Goal: Task Accomplishment & Management: Use online tool/utility

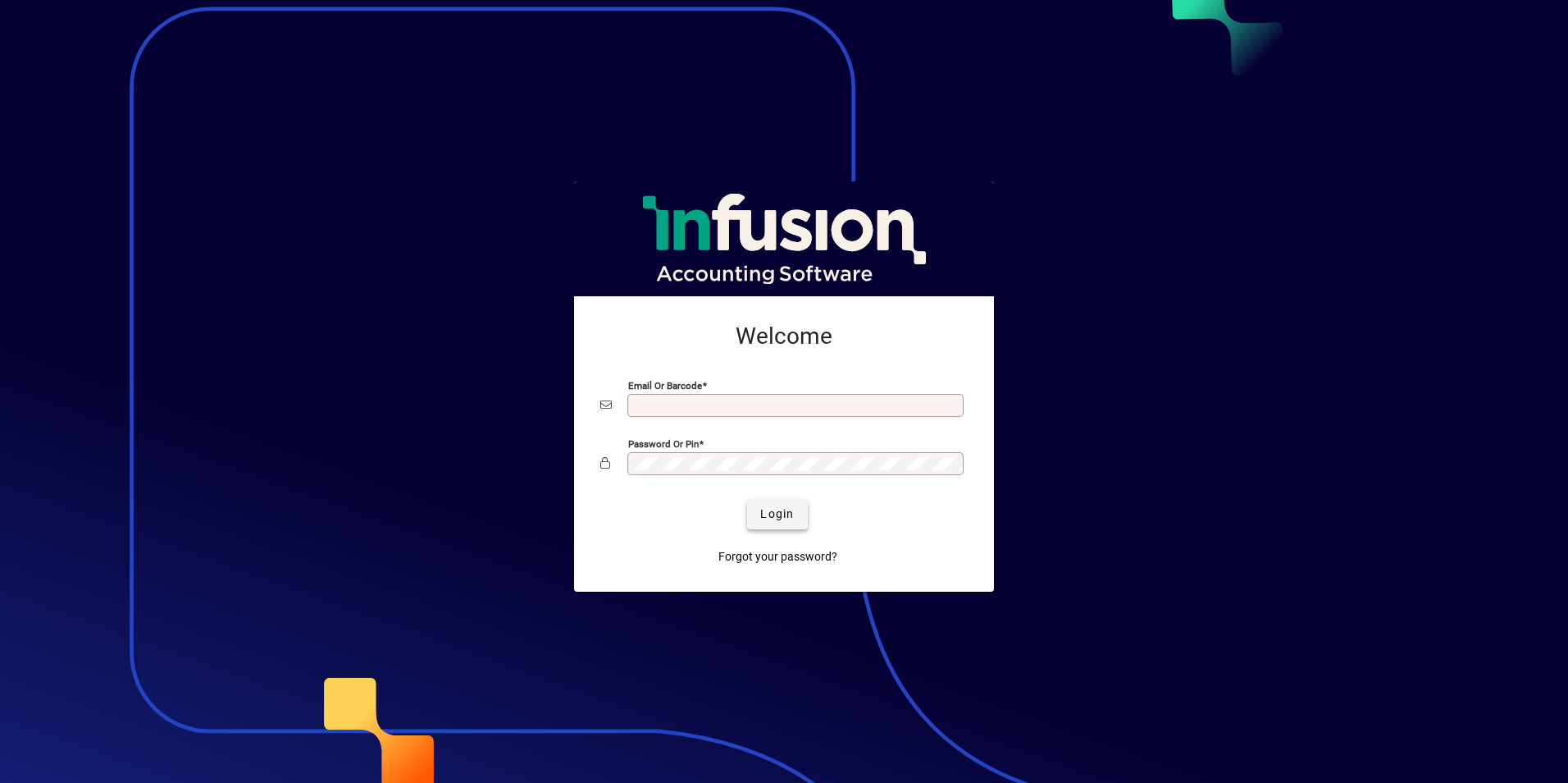
type input "**********"
click at [774, 509] on span "Login" at bounding box center [777, 513] width 34 height 17
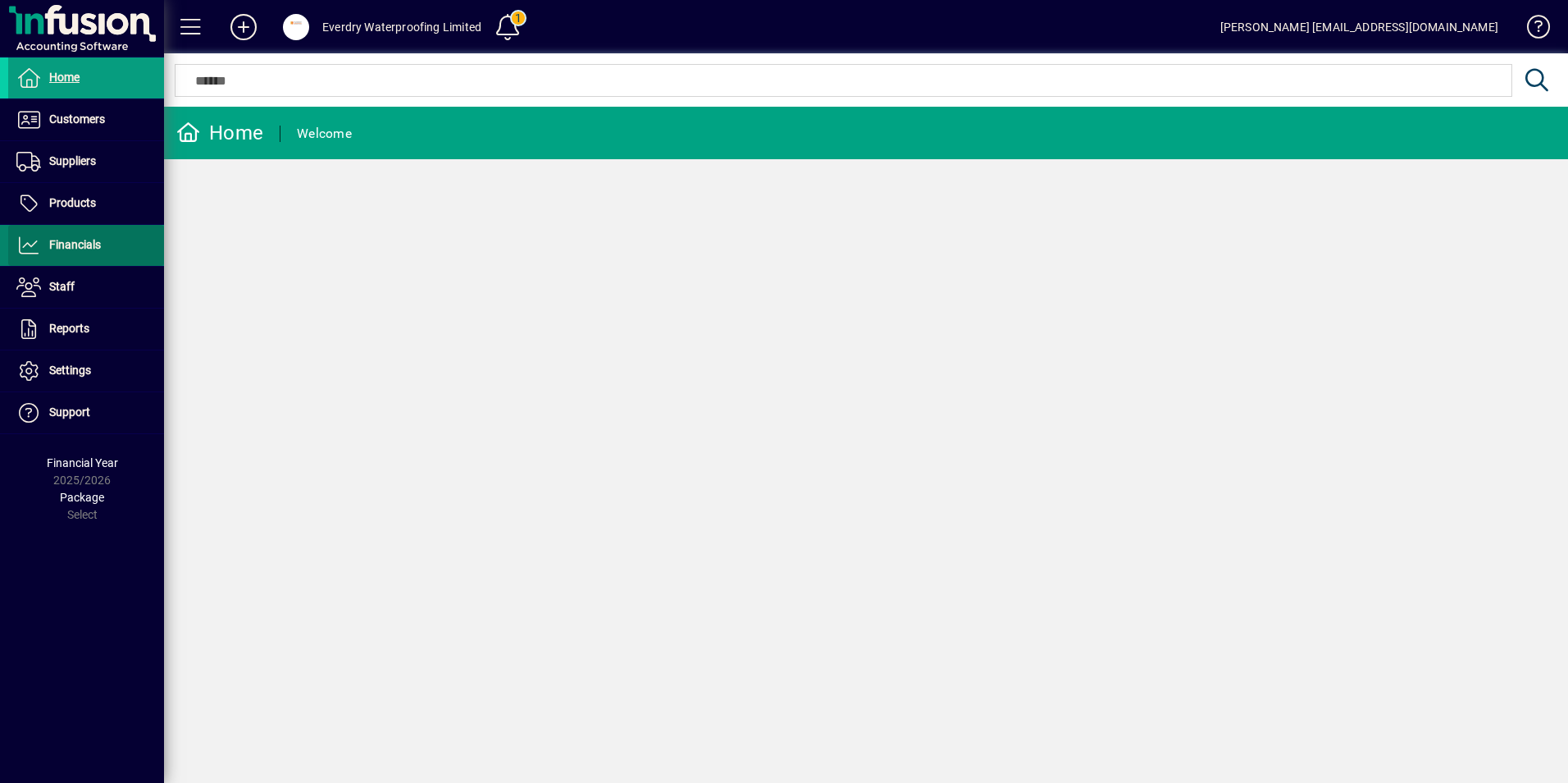
click at [68, 253] on span "Financials" at bounding box center [54, 245] width 93 height 20
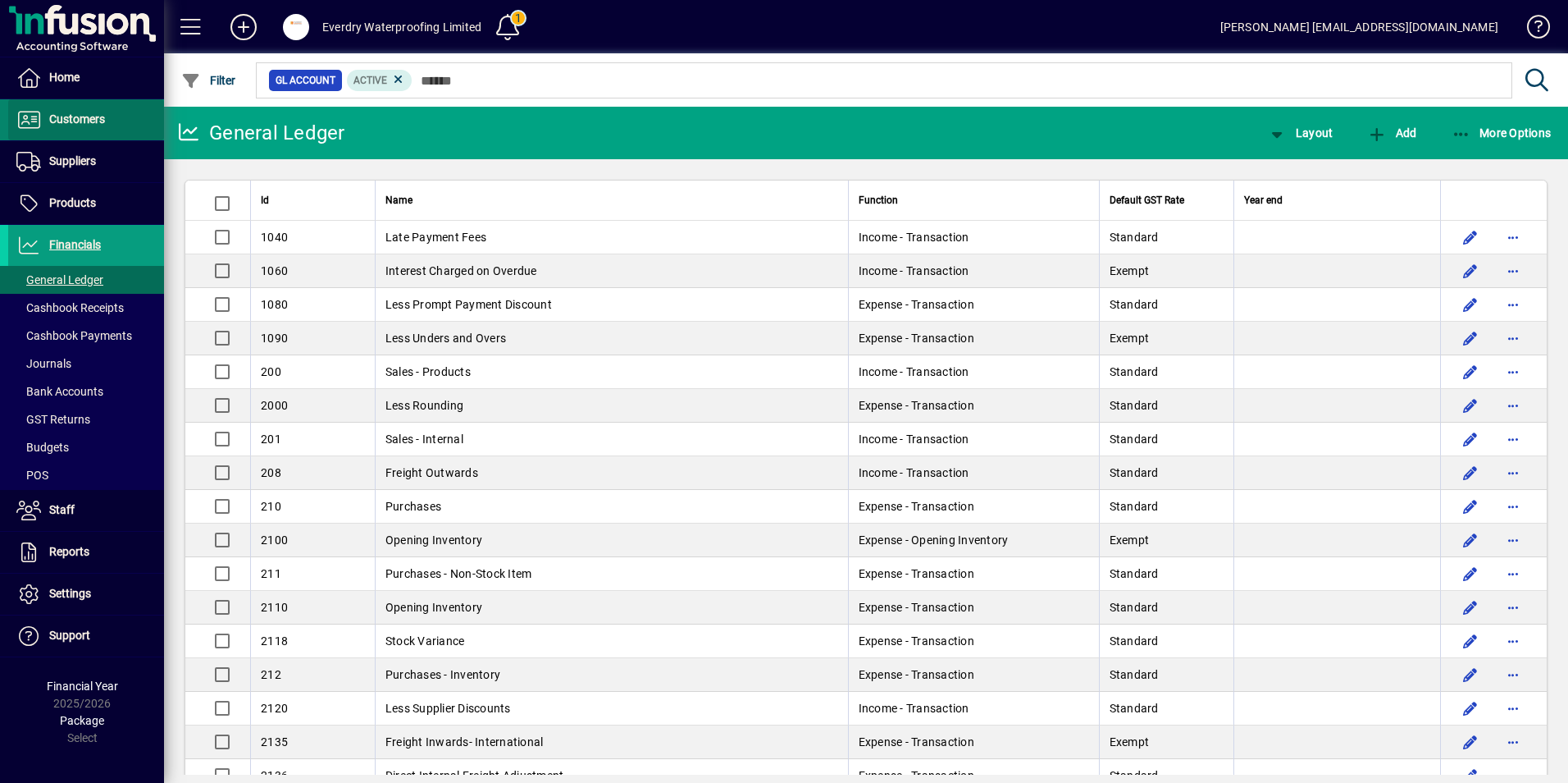
click at [61, 117] on span "Customers" at bounding box center [77, 119] width 56 height 13
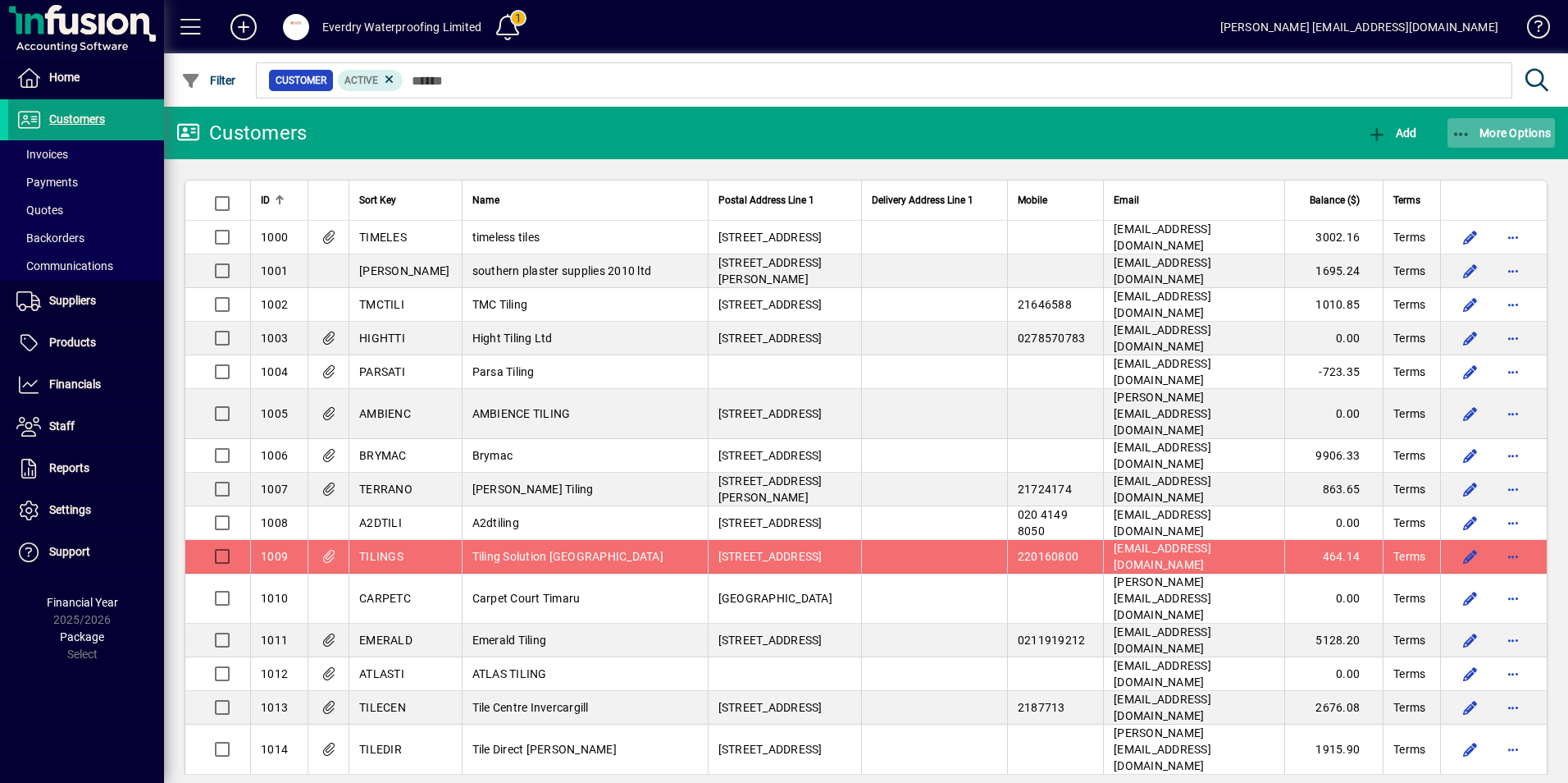
click at [1492, 132] on span "More Options" at bounding box center [1501, 132] width 100 height 13
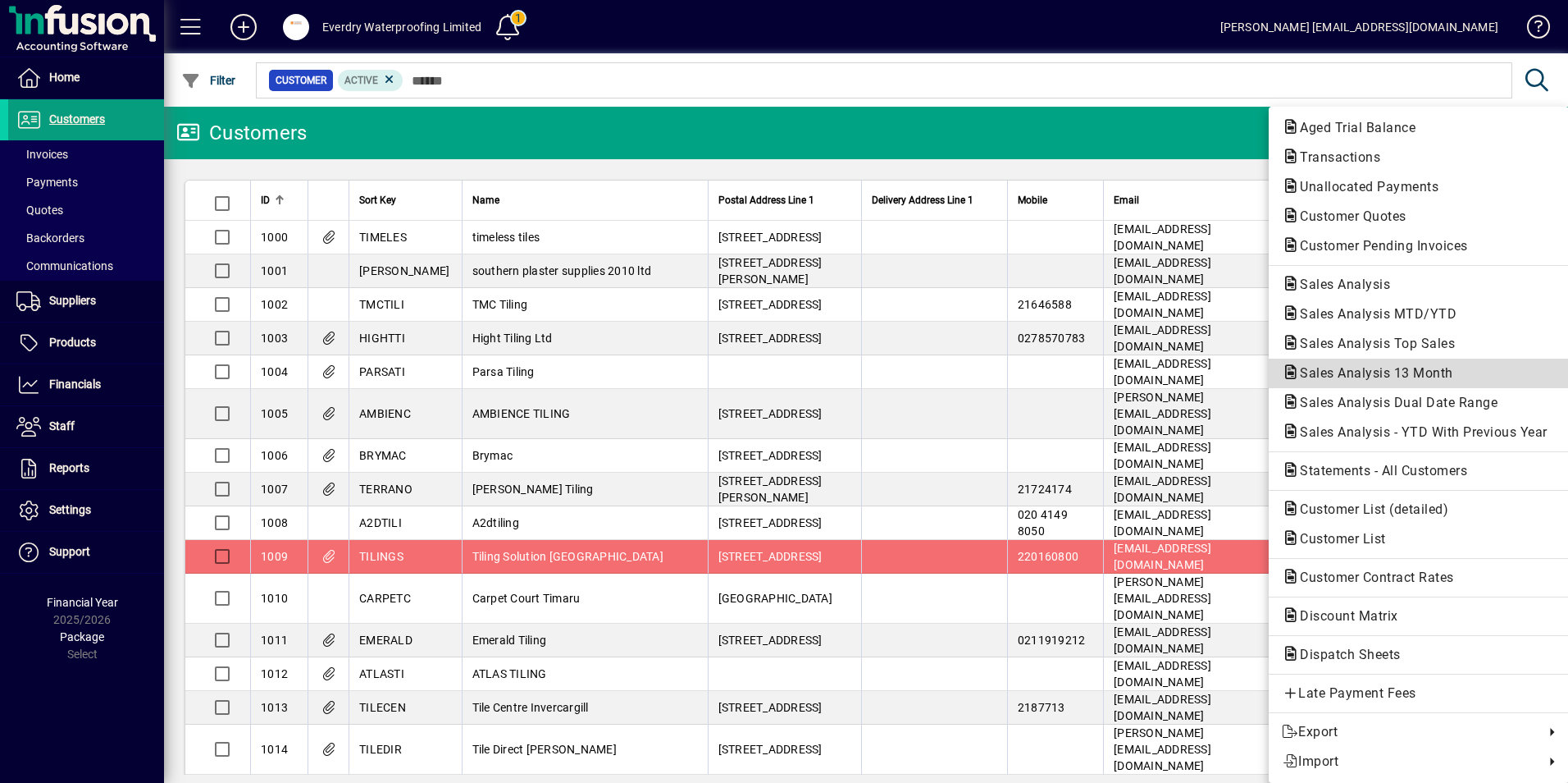
click at [1362, 375] on span "Sales Analysis 13 Month" at bounding box center [1371, 373] width 179 height 16
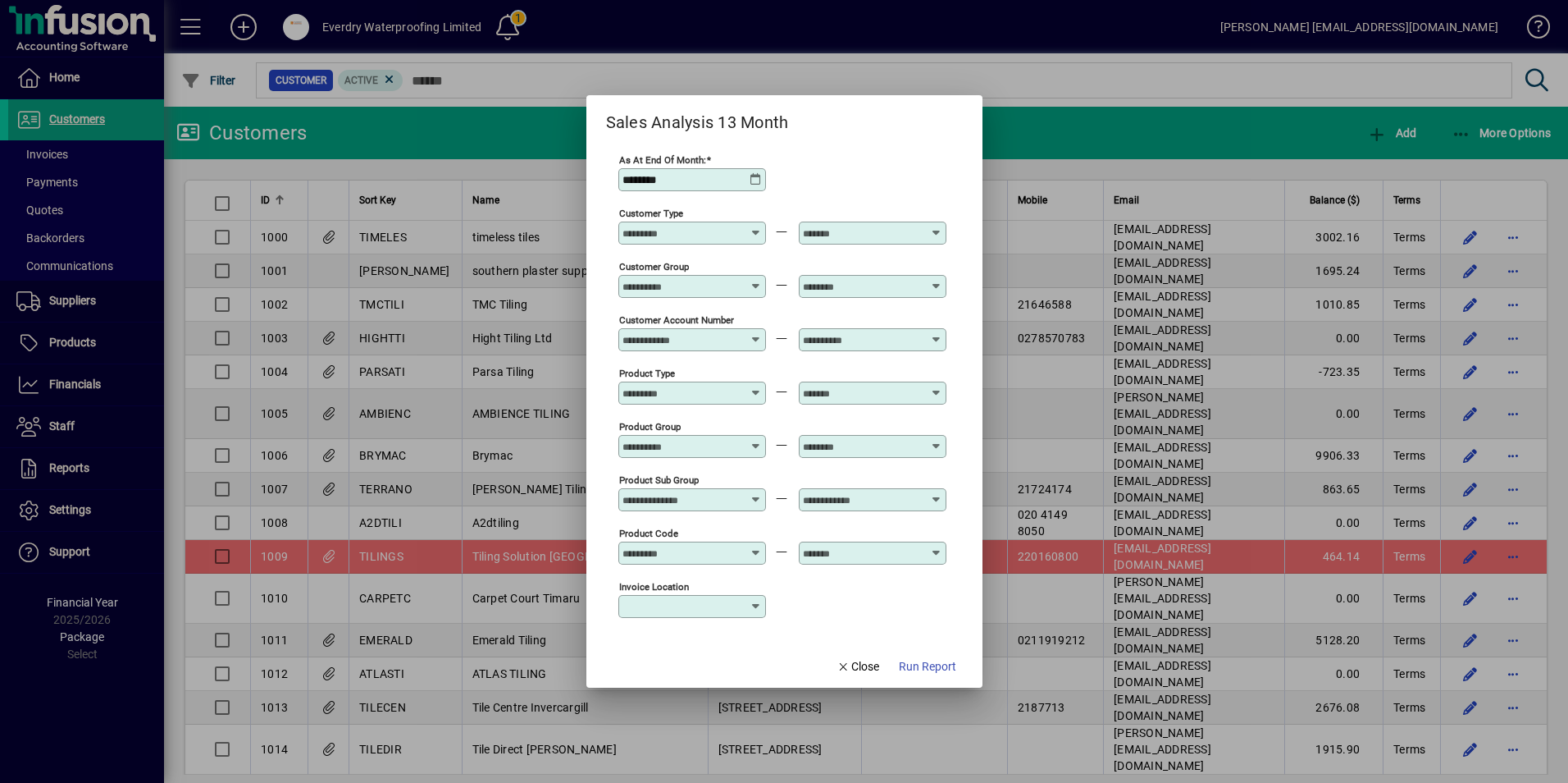
click at [753, 226] on icon at bounding box center [757, 226] width 12 height 0
click at [758, 226] on icon at bounding box center [757, 226] width 12 height 0
click at [831, 173] on div "**********" at bounding box center [782, 178] width 328 height 54
click at [754, 280] on icon at bounding box center [757, 280] width 12 height 0
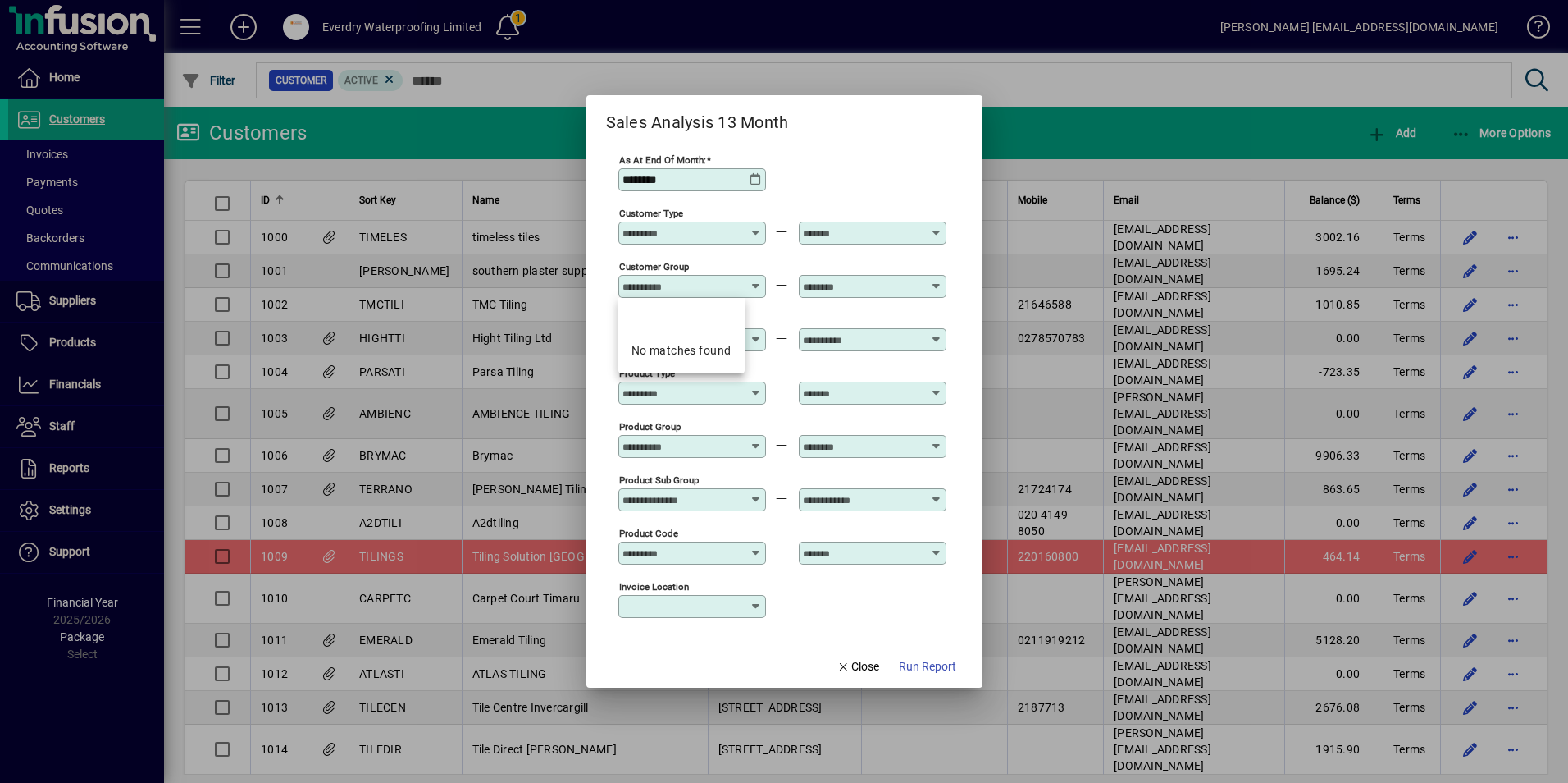
click at [854, 191] on div "**********" at bounding box center [782, 178] width 328 height 54
click at [958, 127] on div "Sales Analysis 13 Month" at bounding box center [784, 116] width 396 height 40
click at [862, 667] on span "Close" at bounding box center [857, 666] width 43 height 17
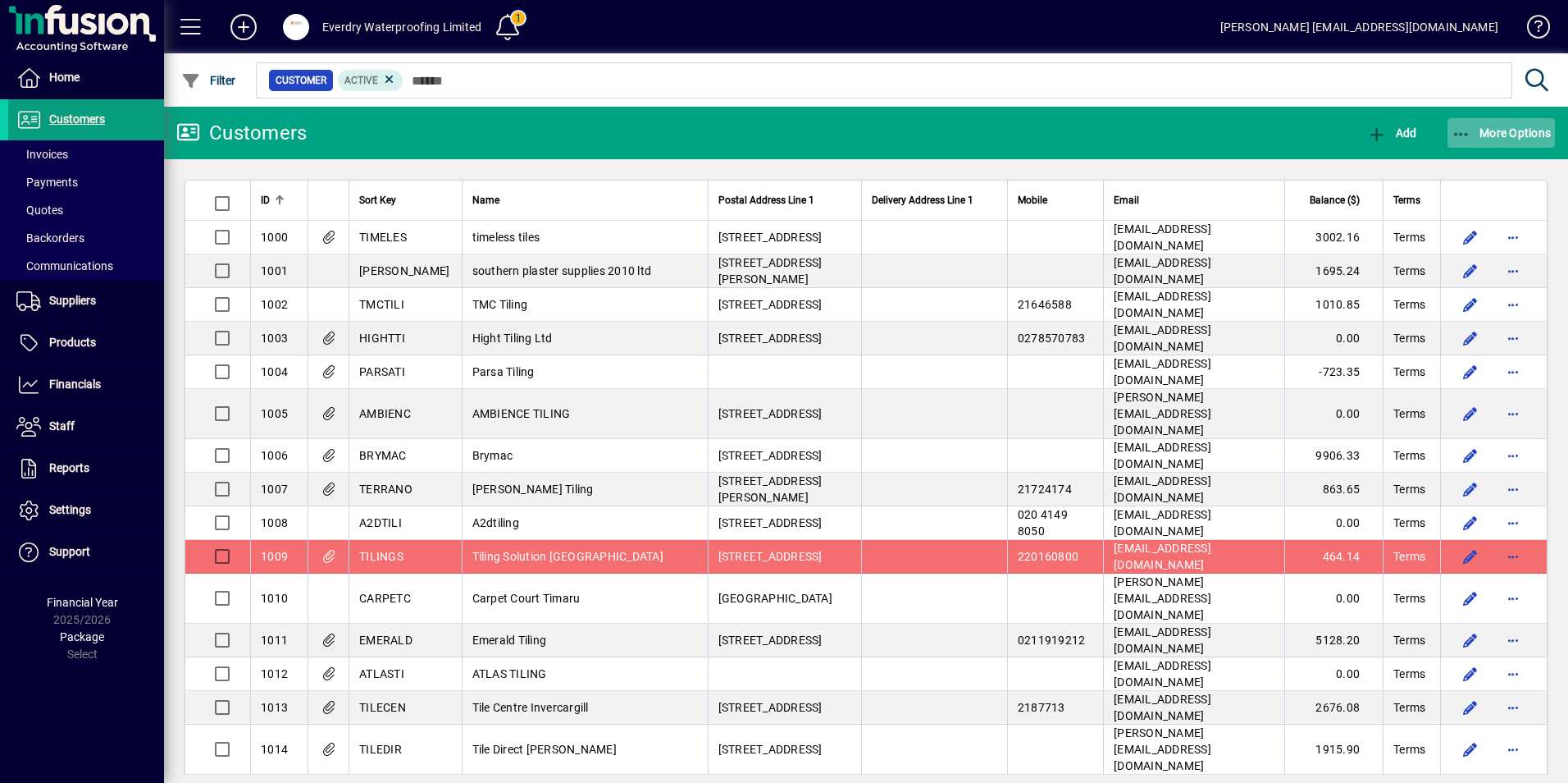
click at [1494, 132] on span "More Options" at bounding box center [1501, 132] width 100 height 13
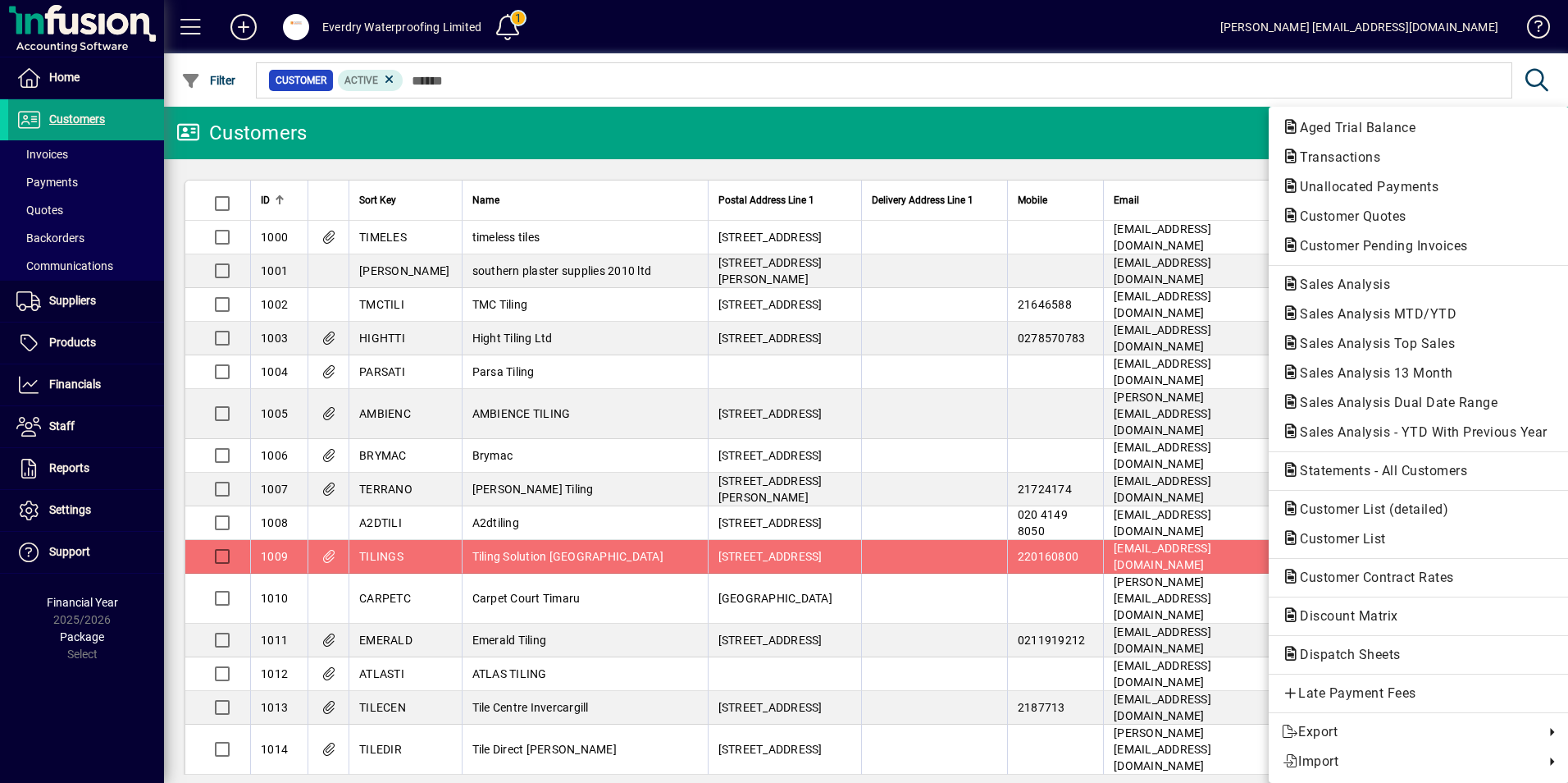
click at [1206, 87] on div at bounding box center [784, 392] width 1568 height 783
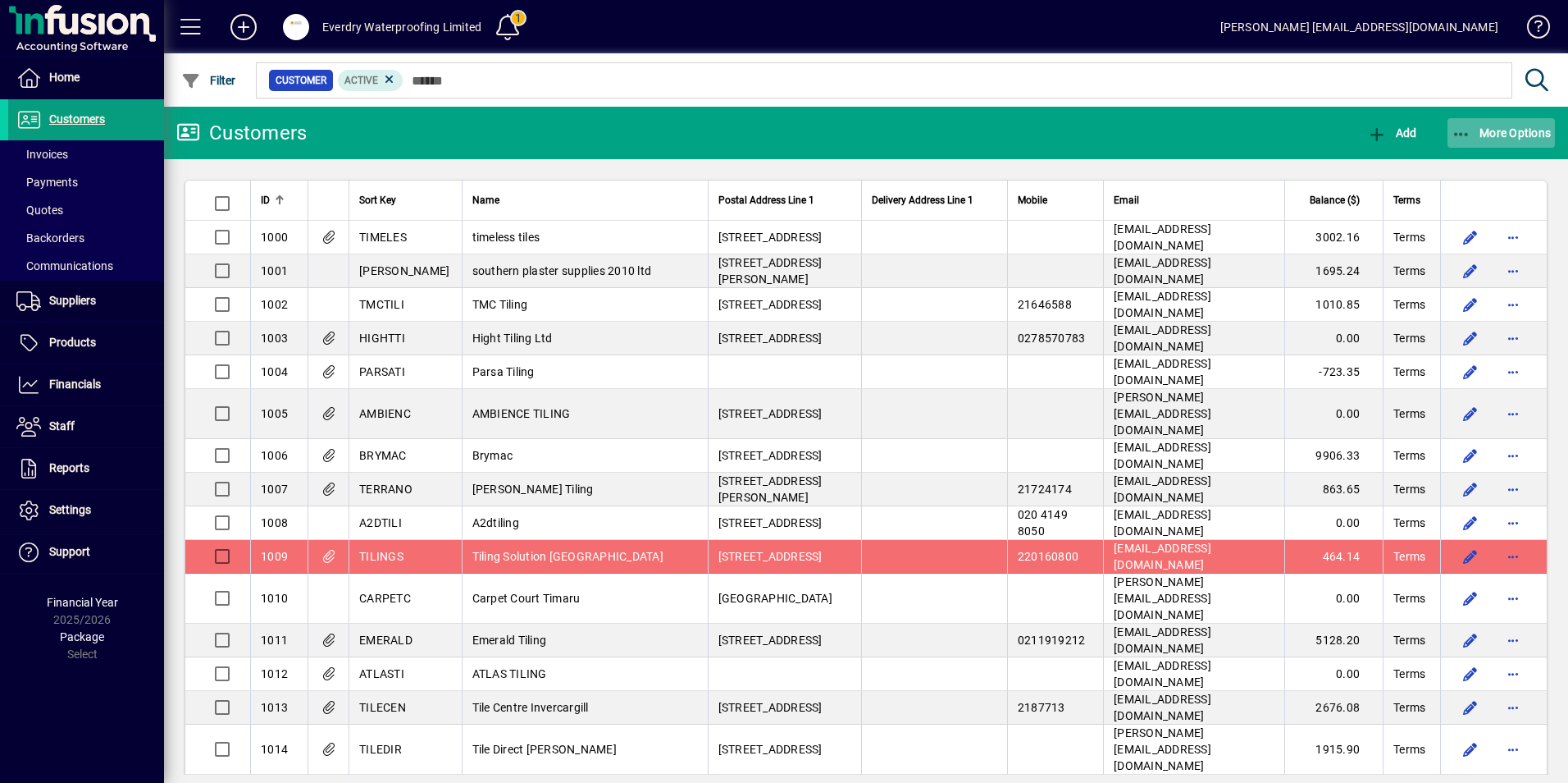
click at [1490, 131] on span "More Options" at bounding box center [1501, 132] width 100 height 13
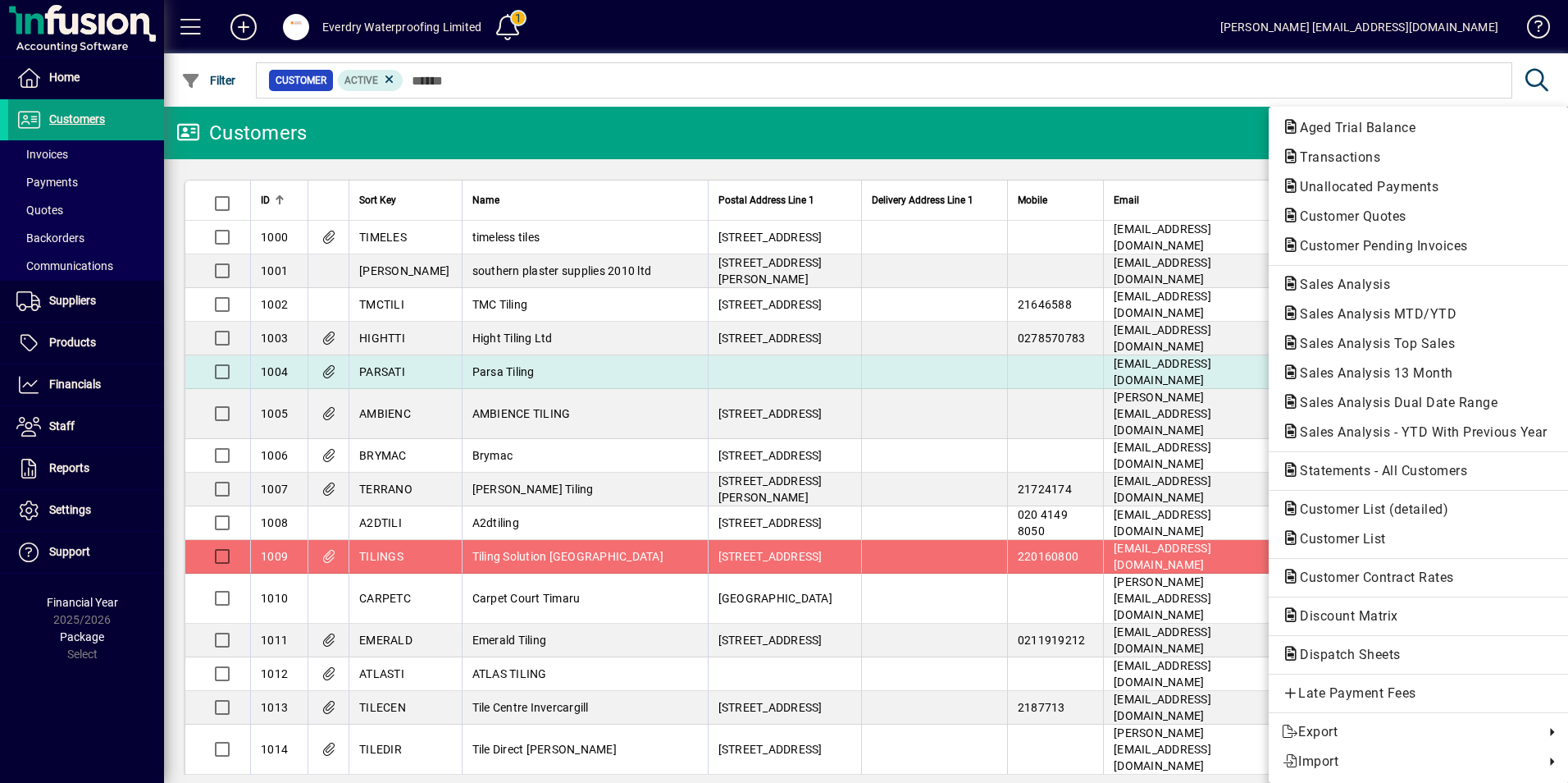
click at [1341, 378] on span "Sales Analysis 13 Month" at bounding box center [1371, 373] width 179 height 16
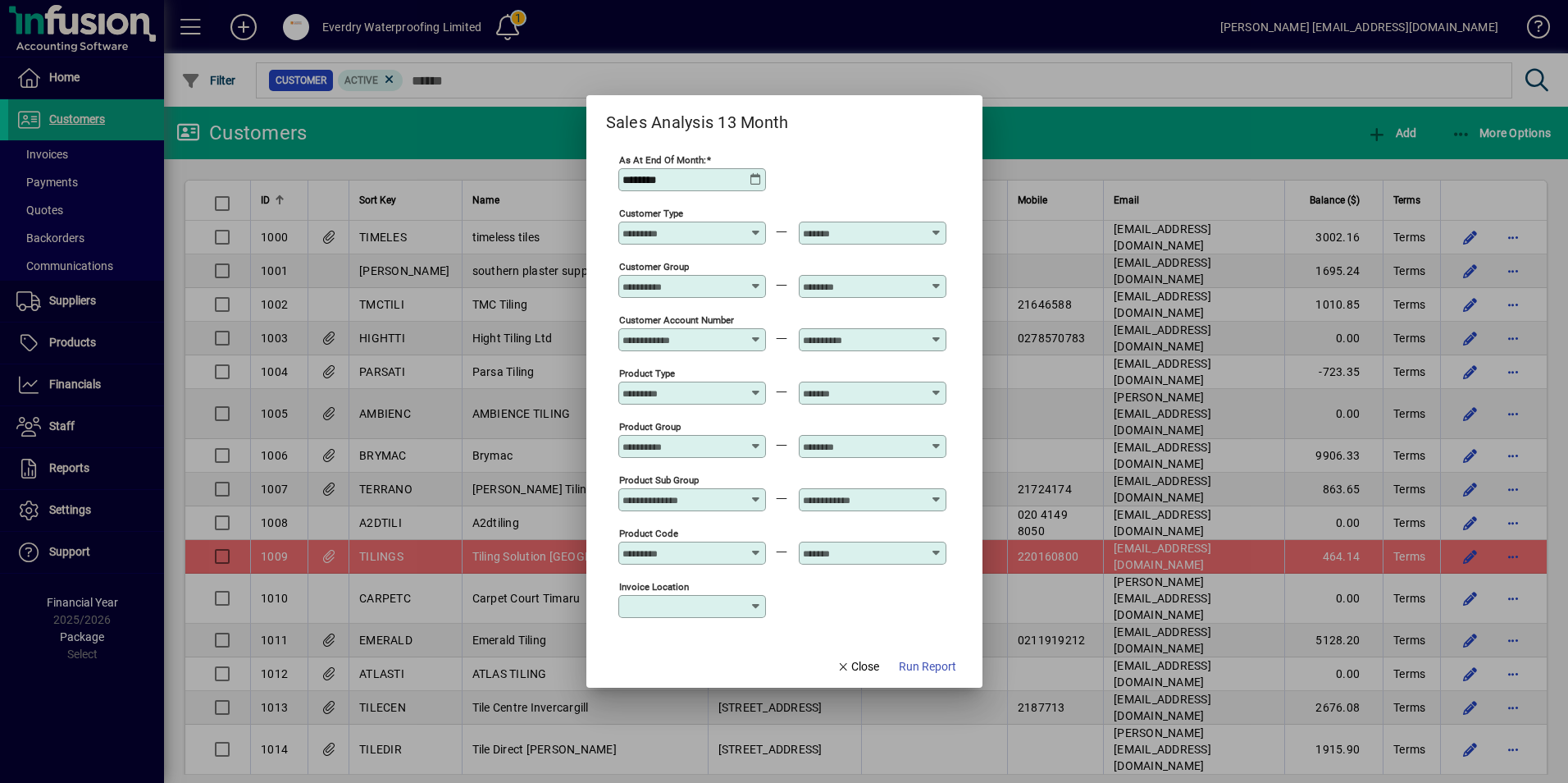
click at [756, 280] on icon at bounding box center [757, 280] width 12 height 0
click at [862, 669] on span "Close" at bounding box center [857, 666] width 43 height 17
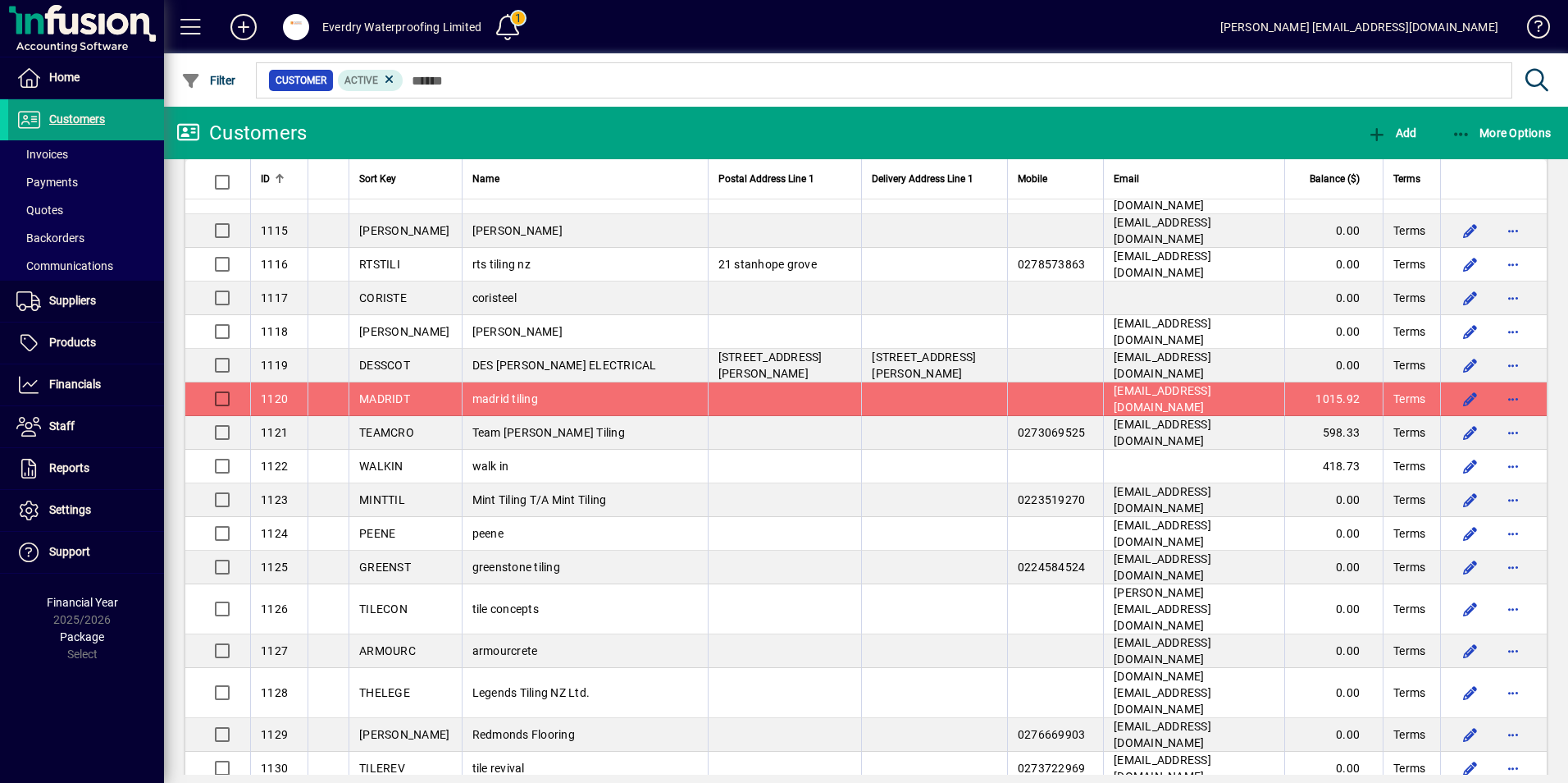
scroll to position [2909, 0]
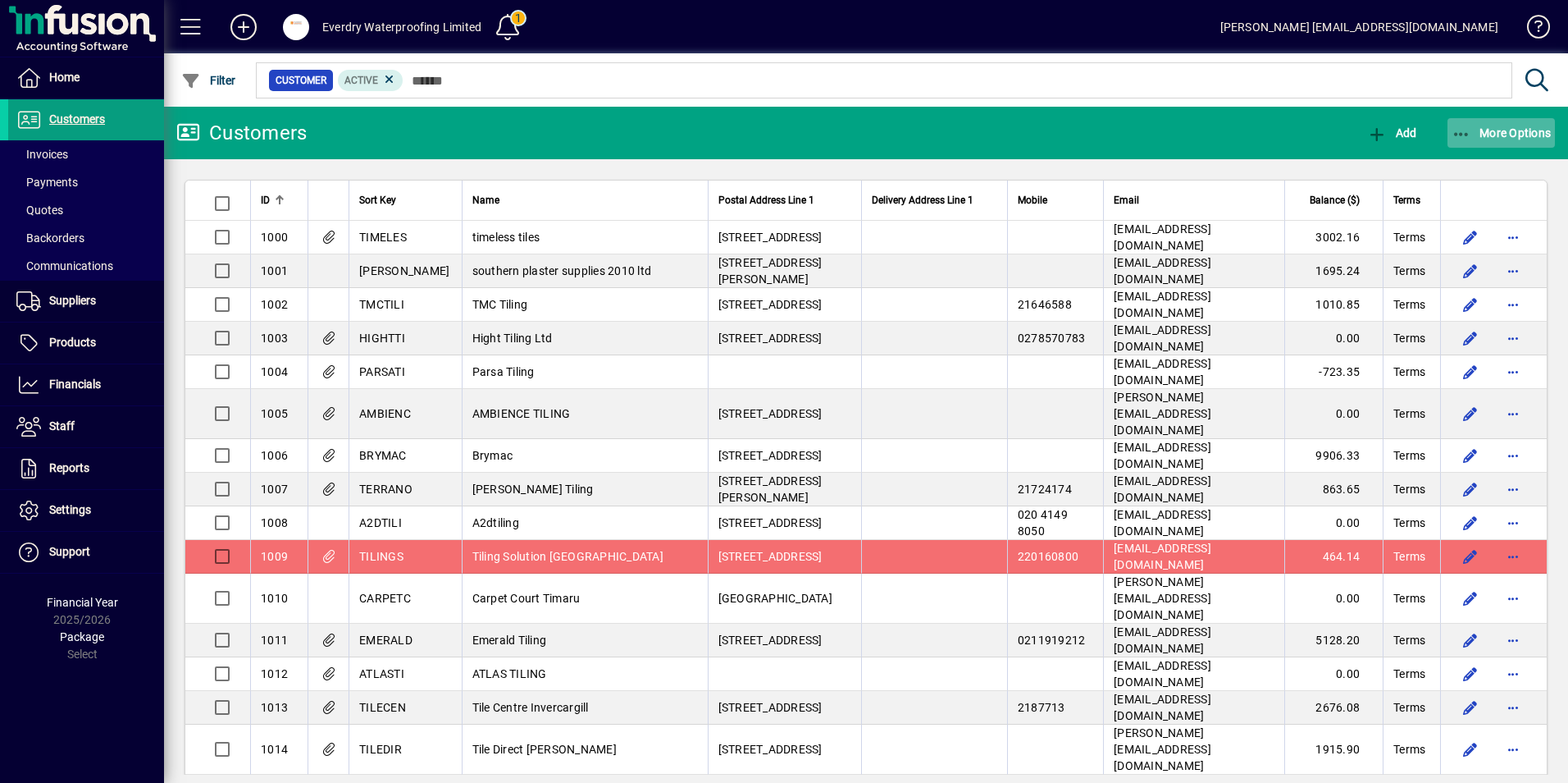
click at [1485, 138] on span "More Options" at bounding box center [1501, 132] width 100 height 13
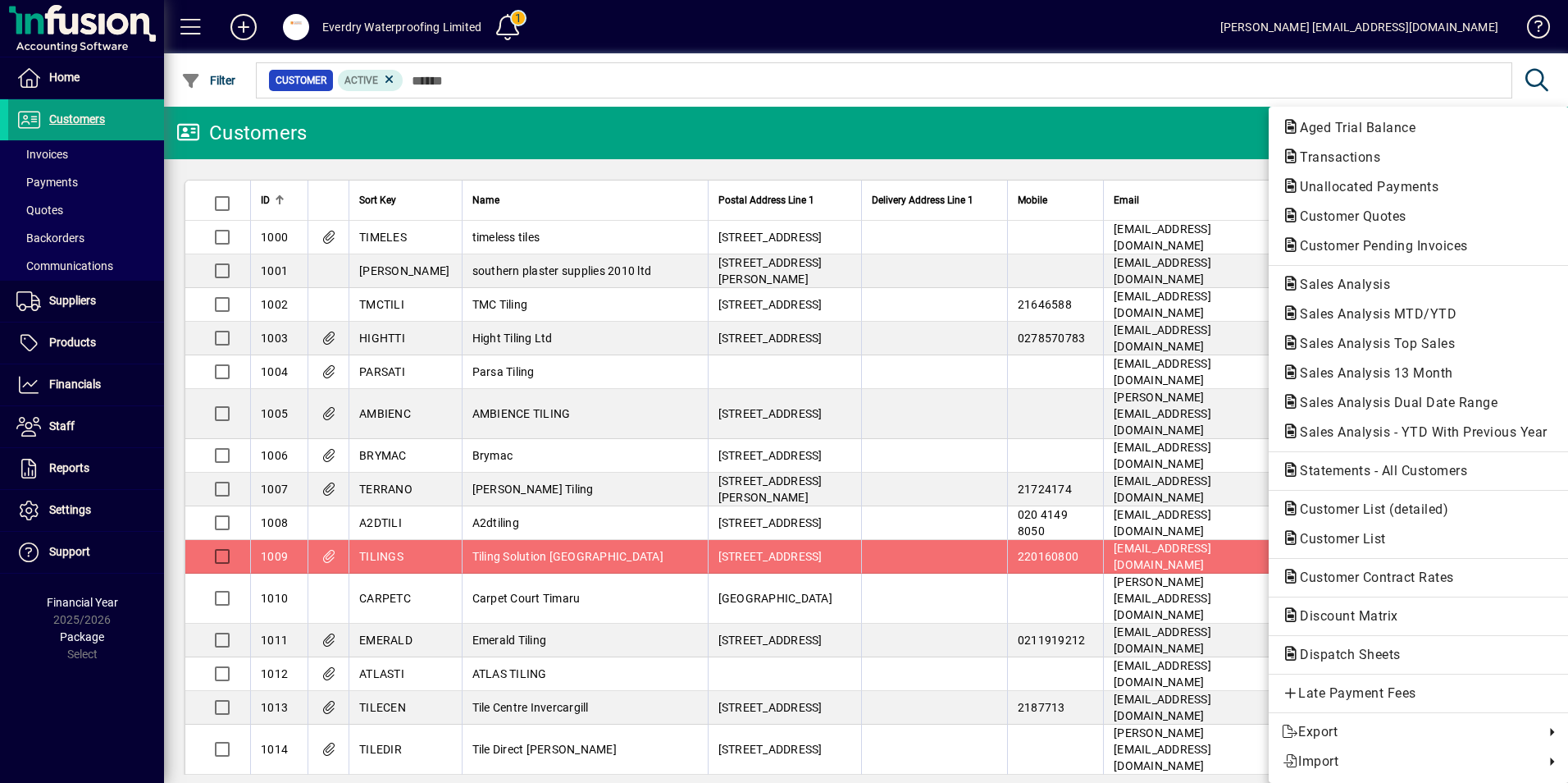
click at [1245, 145] on div at bounding box center [784, 392] width 1568 height 783
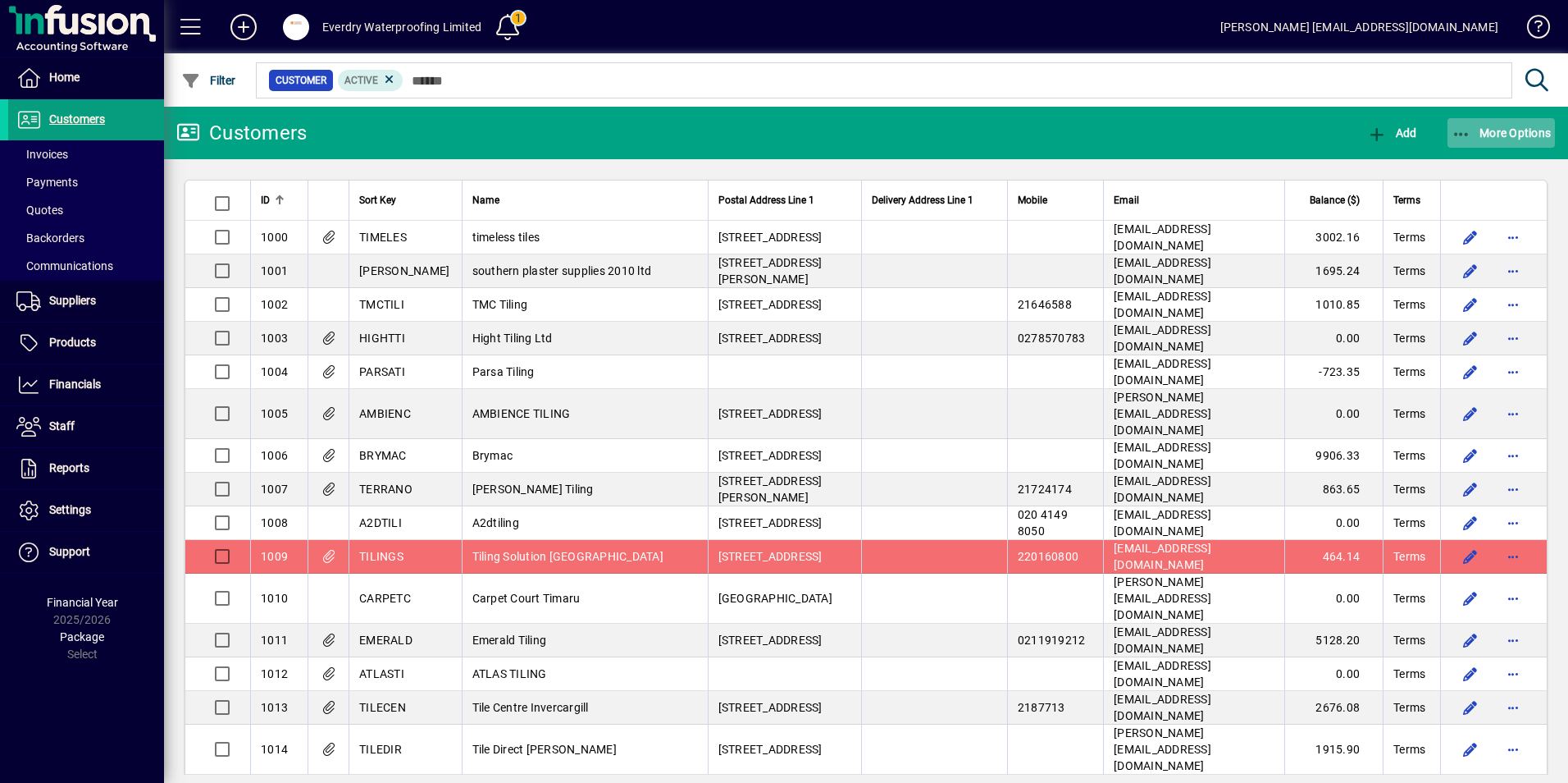
click at [1502, 141] on span "button" at bounding box center [1501, 133] width 109 height 40
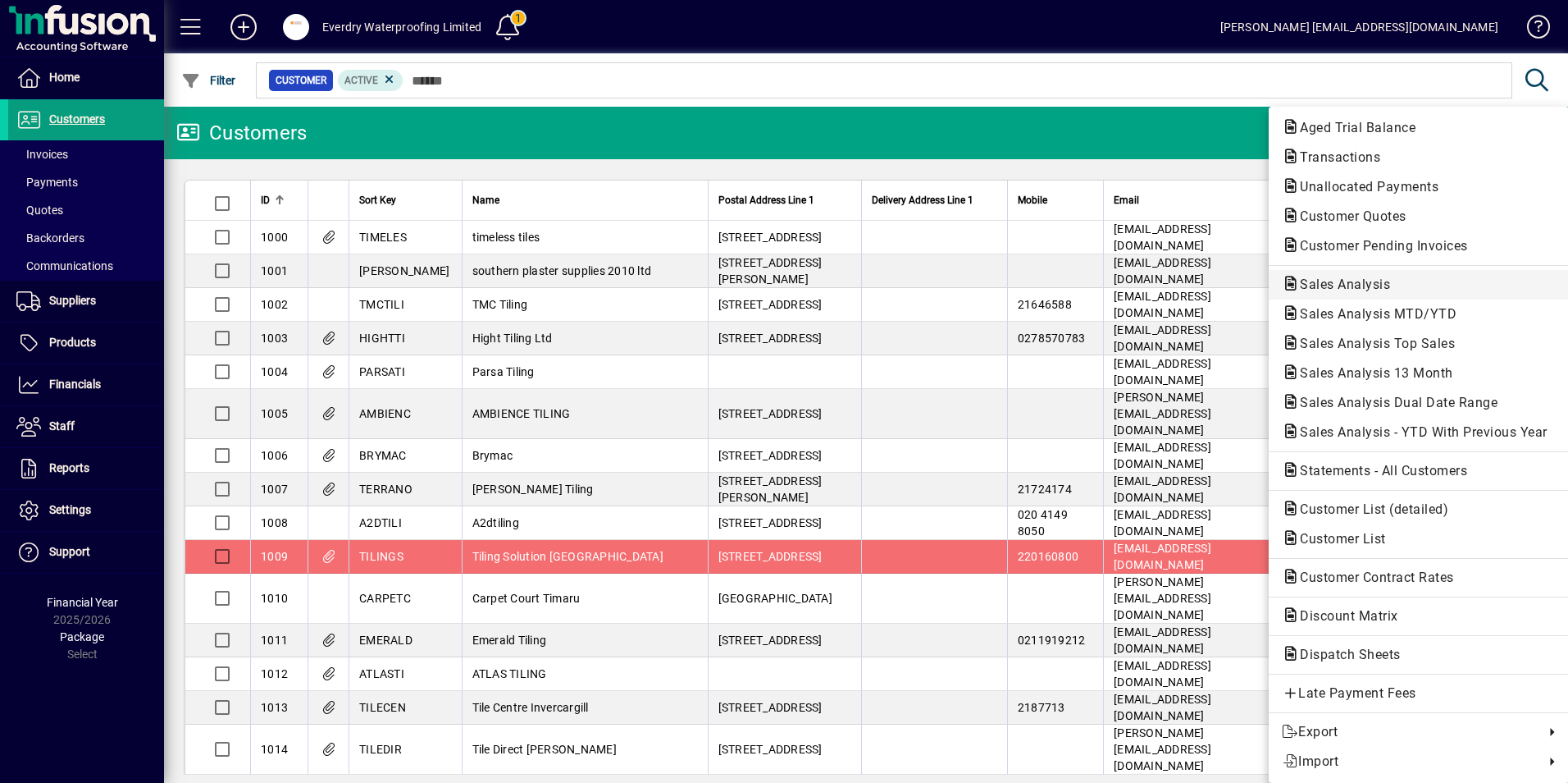
click at [1341, 282] on span "Sales Analysis" at bounding box center [1339, 285] width 116 height 16
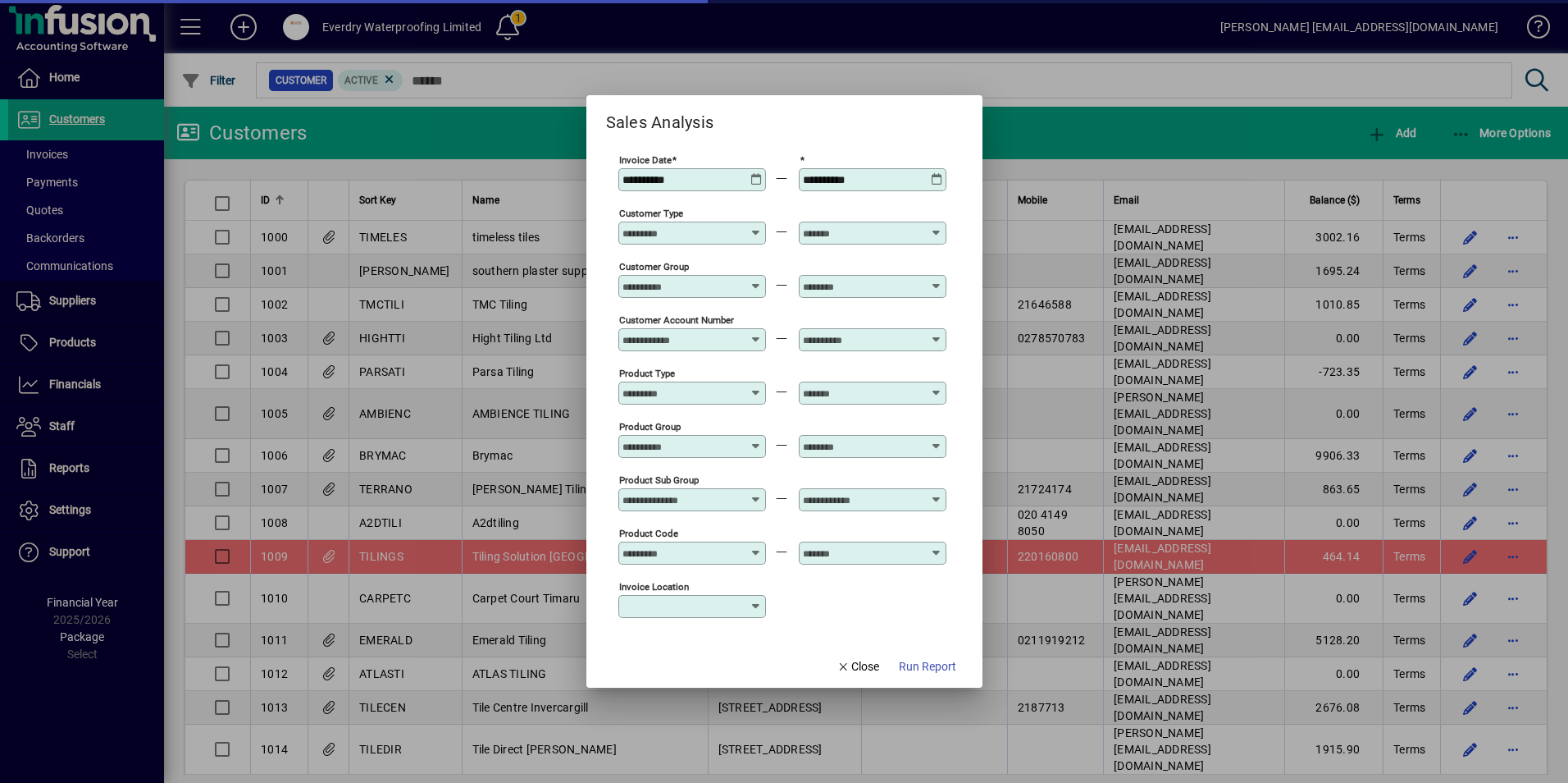
type input "**********"
click at [758, 173] on icon at bounding box center [757, 173] width 12 height 0
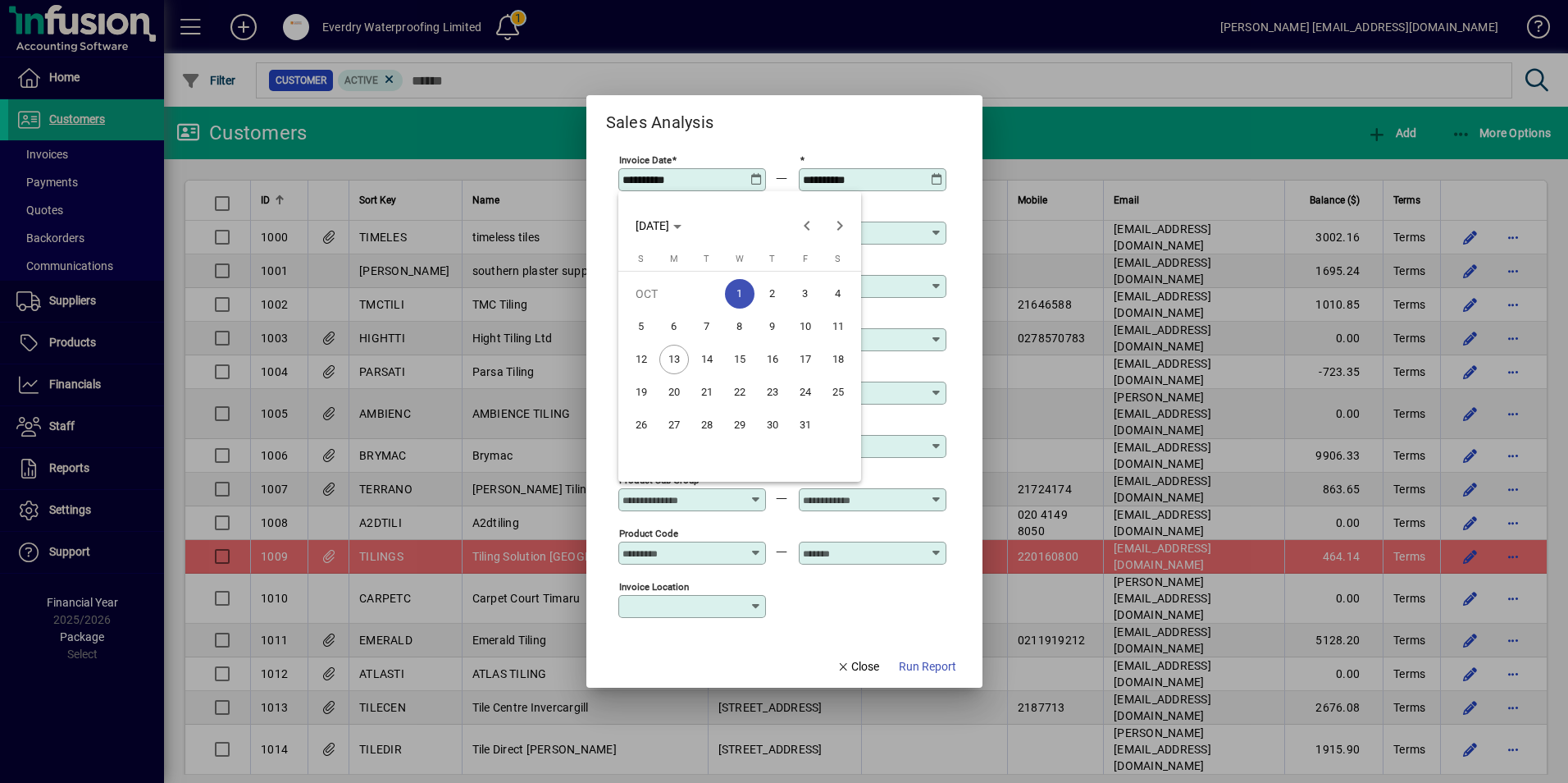
click at [744, 291] on span "1" at bounding box center [740, 294] width 30 height 30
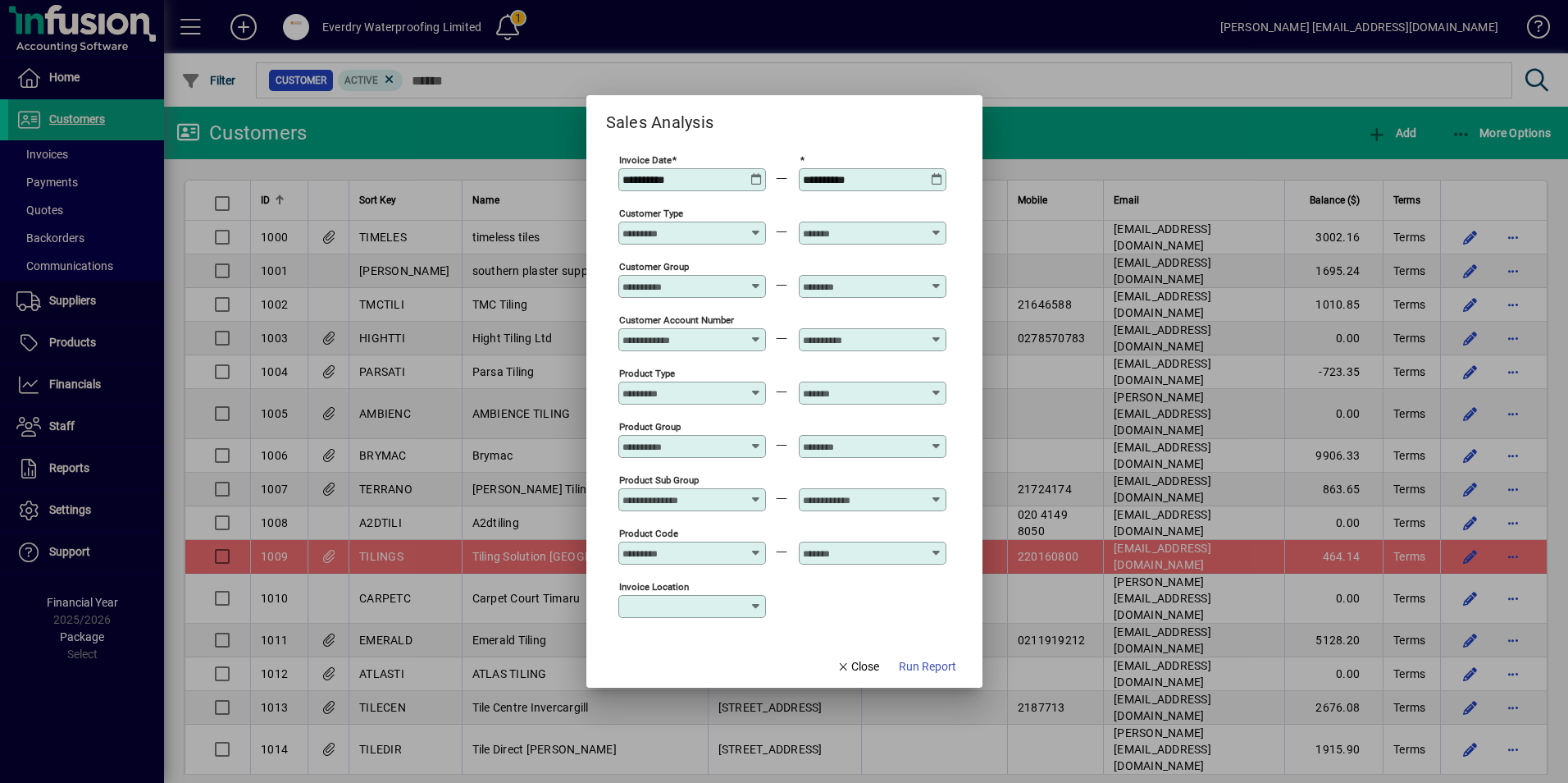
click at [941, 173] on icon at bounding box center [937, 173] width 12 height 0
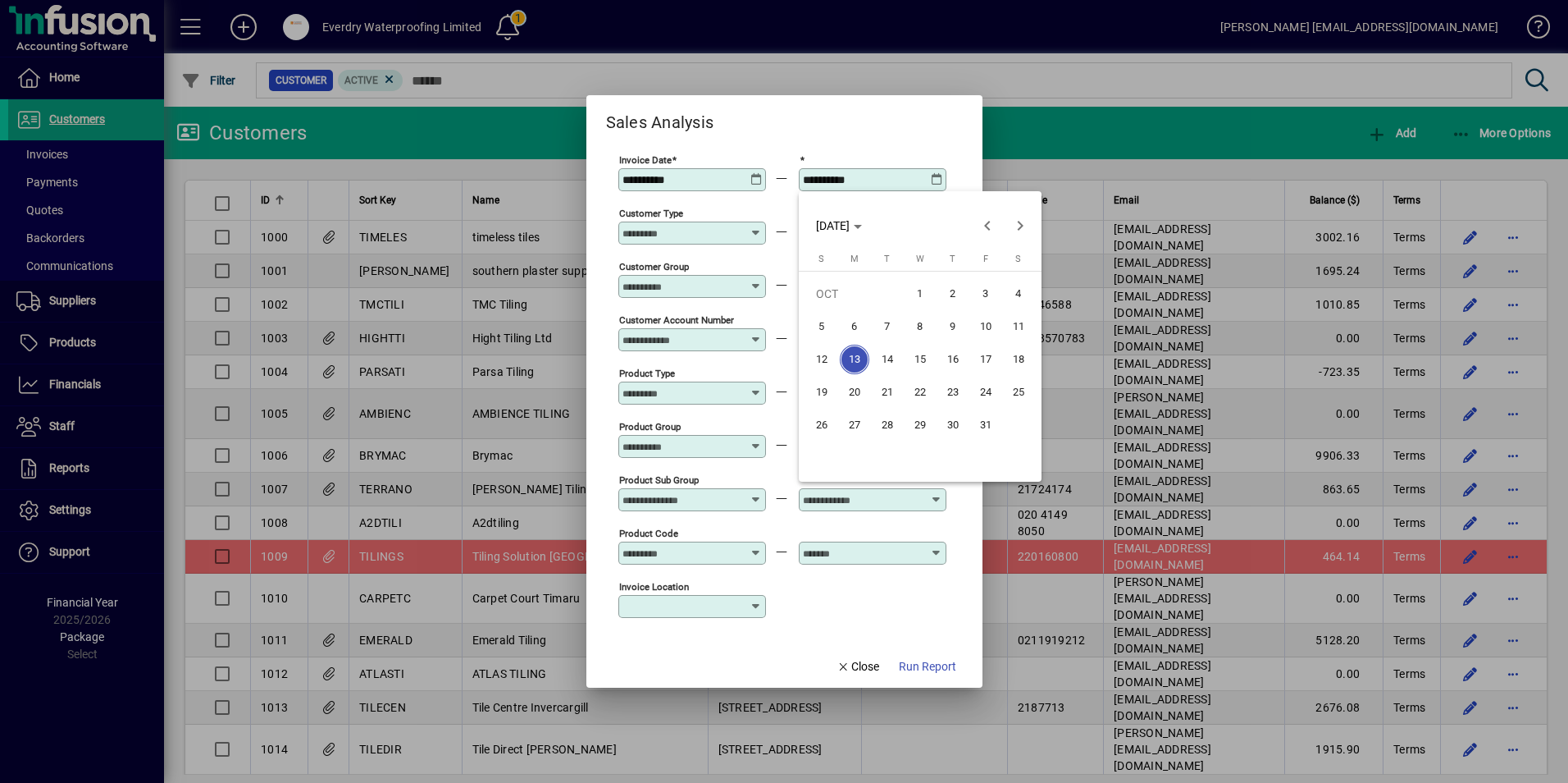
click at [861, 358] on span "13" at bounding box center [854, 360] width 30 height 30
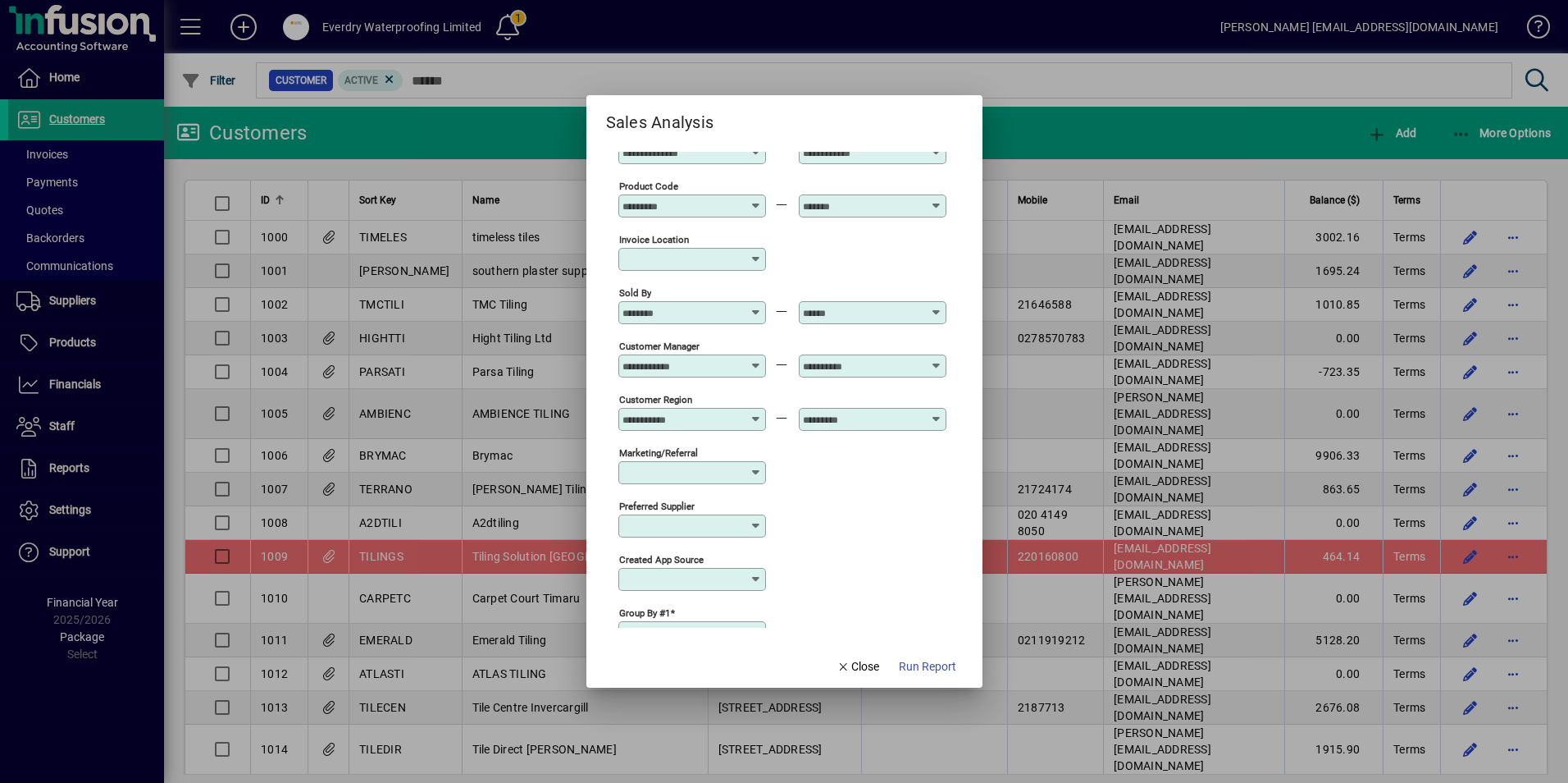
scroll to position [328, 0]
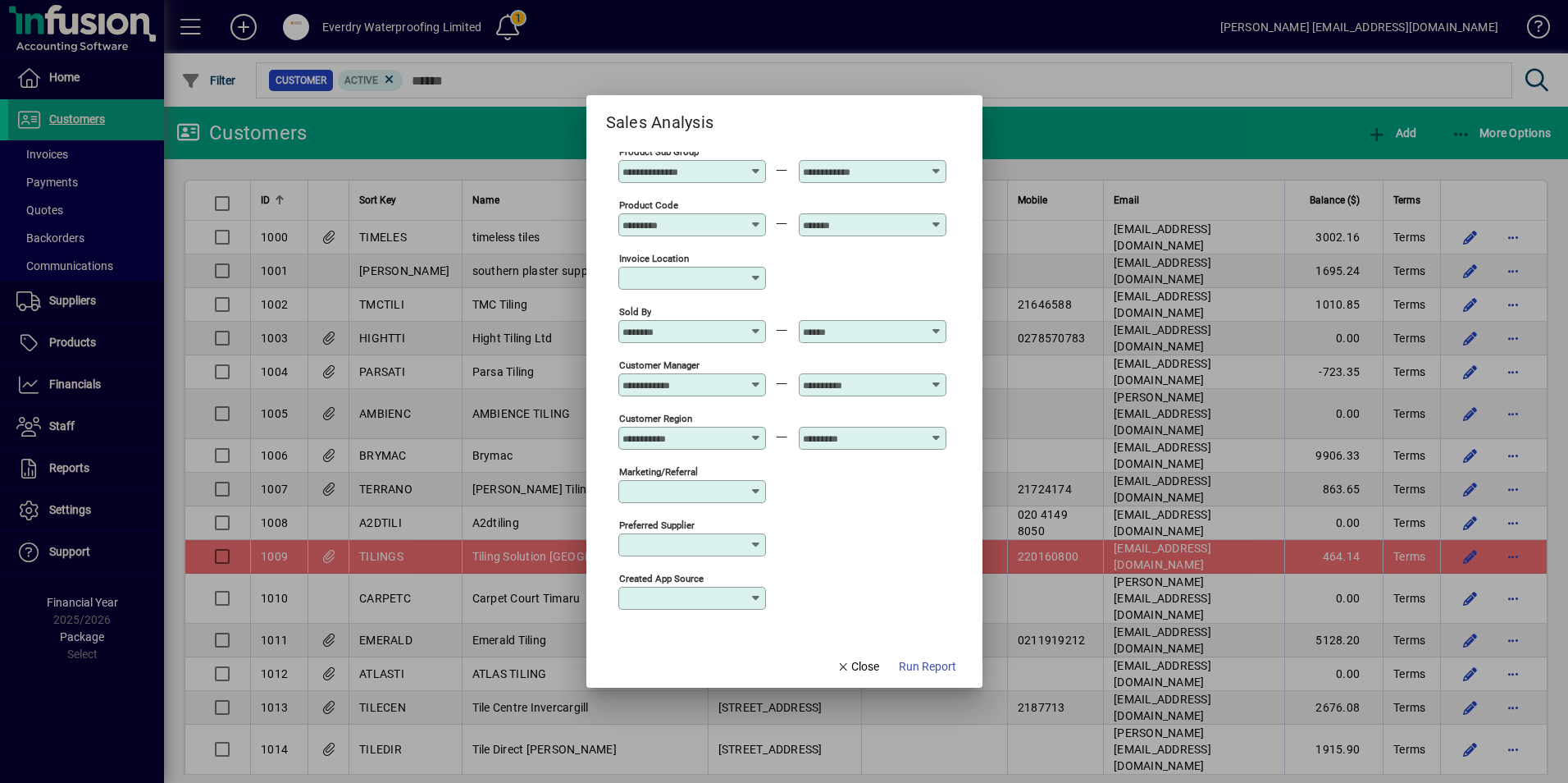
click at [756, 325] on icon at bounding box center [757, 325] width 12 height 0
click at [707, 392] on div "Greg1 - [PERSON_NAME]" at bounding box center [698, 395] width 134 height 17
type input "**********"
click at [916, 667] on span "Run Report" at bounding box center [928, 666] width 58 height 17
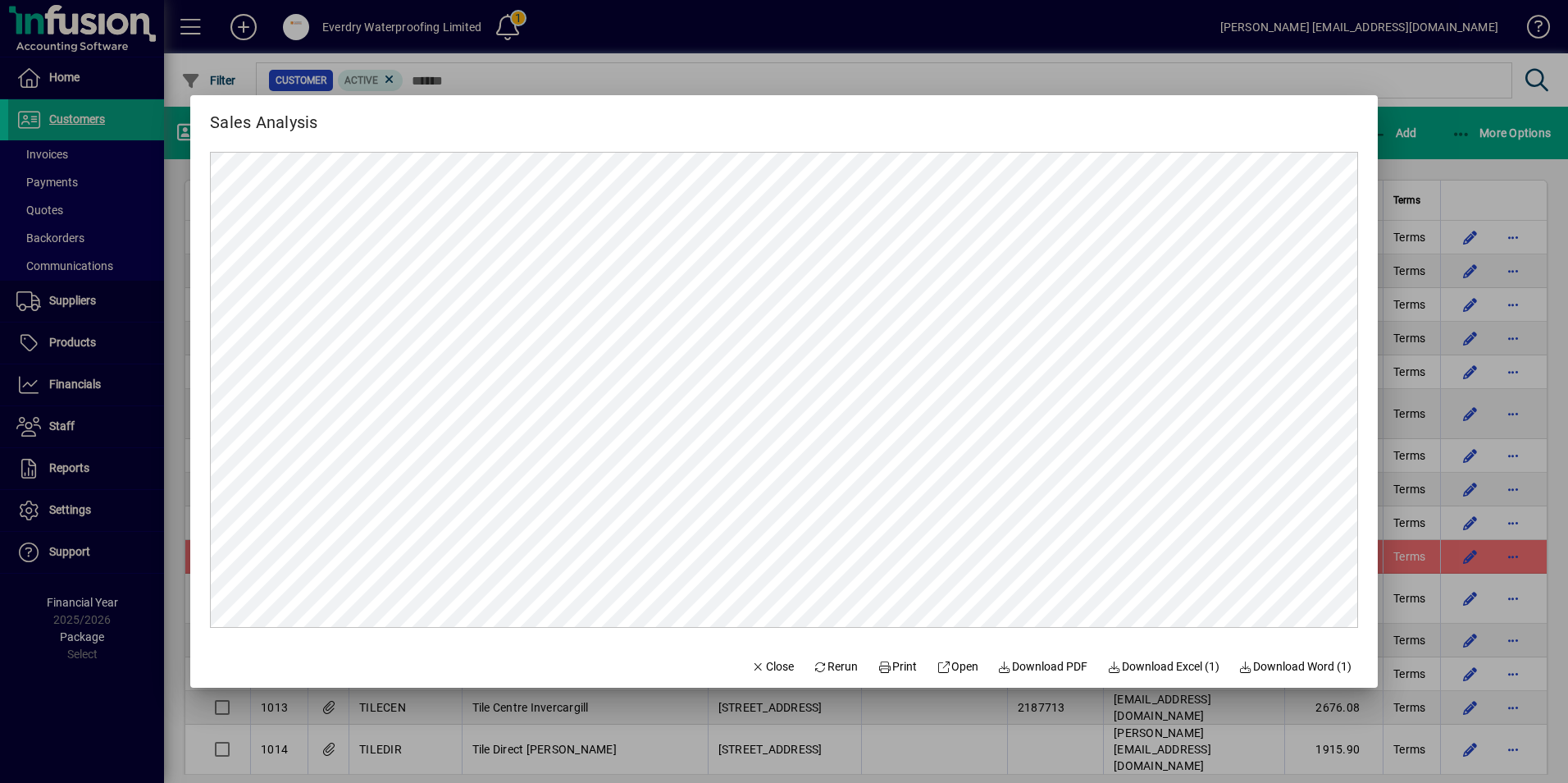
scroll to position [0, 0]
click at [1284, 139] on mat-dialog-content at bounding box center [784, 390] width 1188 height 509
click at [757, 662] on span "Close" at bounding box center [772, 666] width 43 height 17
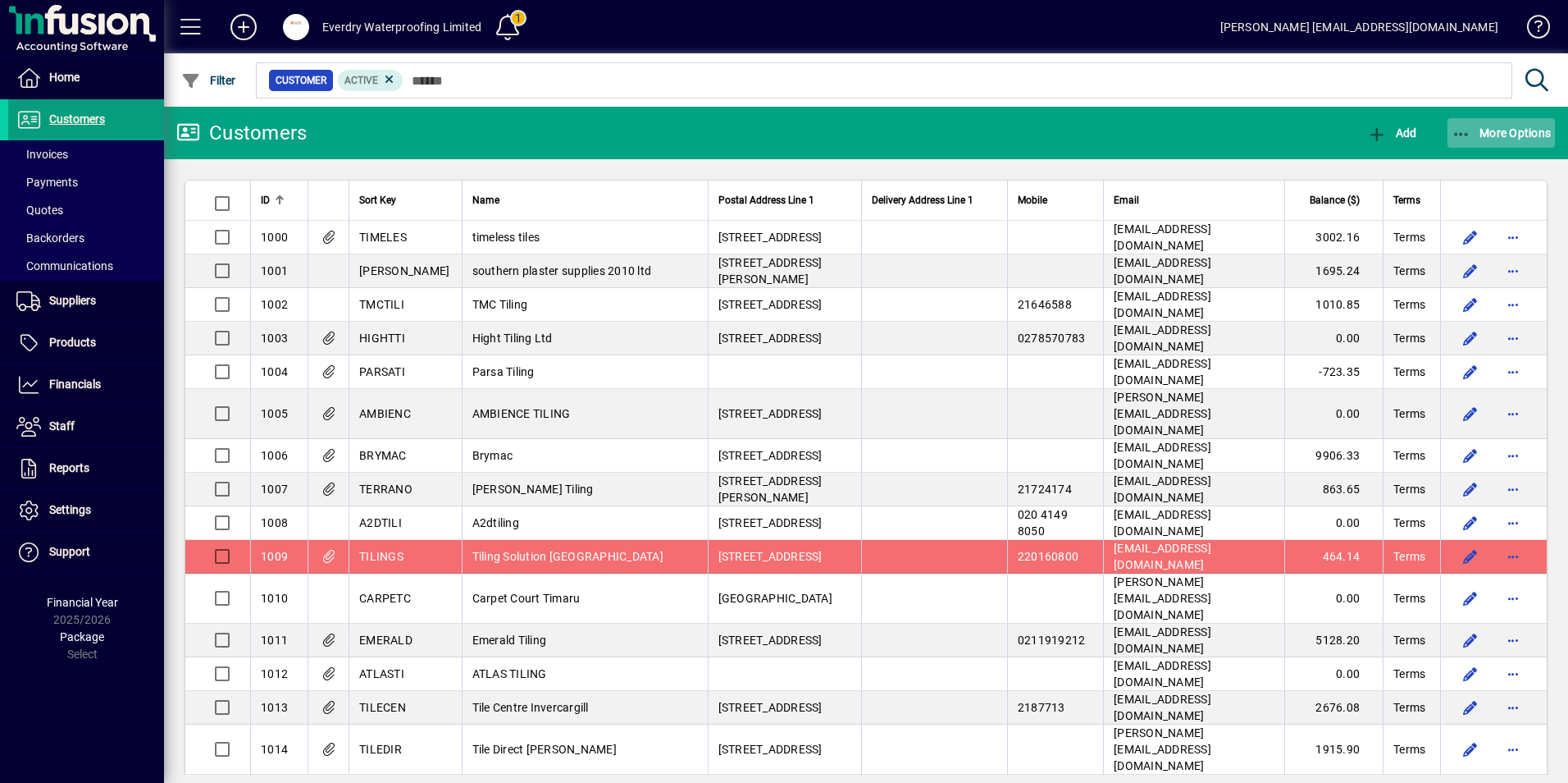
click at [1511, 130] on span "More Options" at bounding box center [1501, 132] width 100 height 13
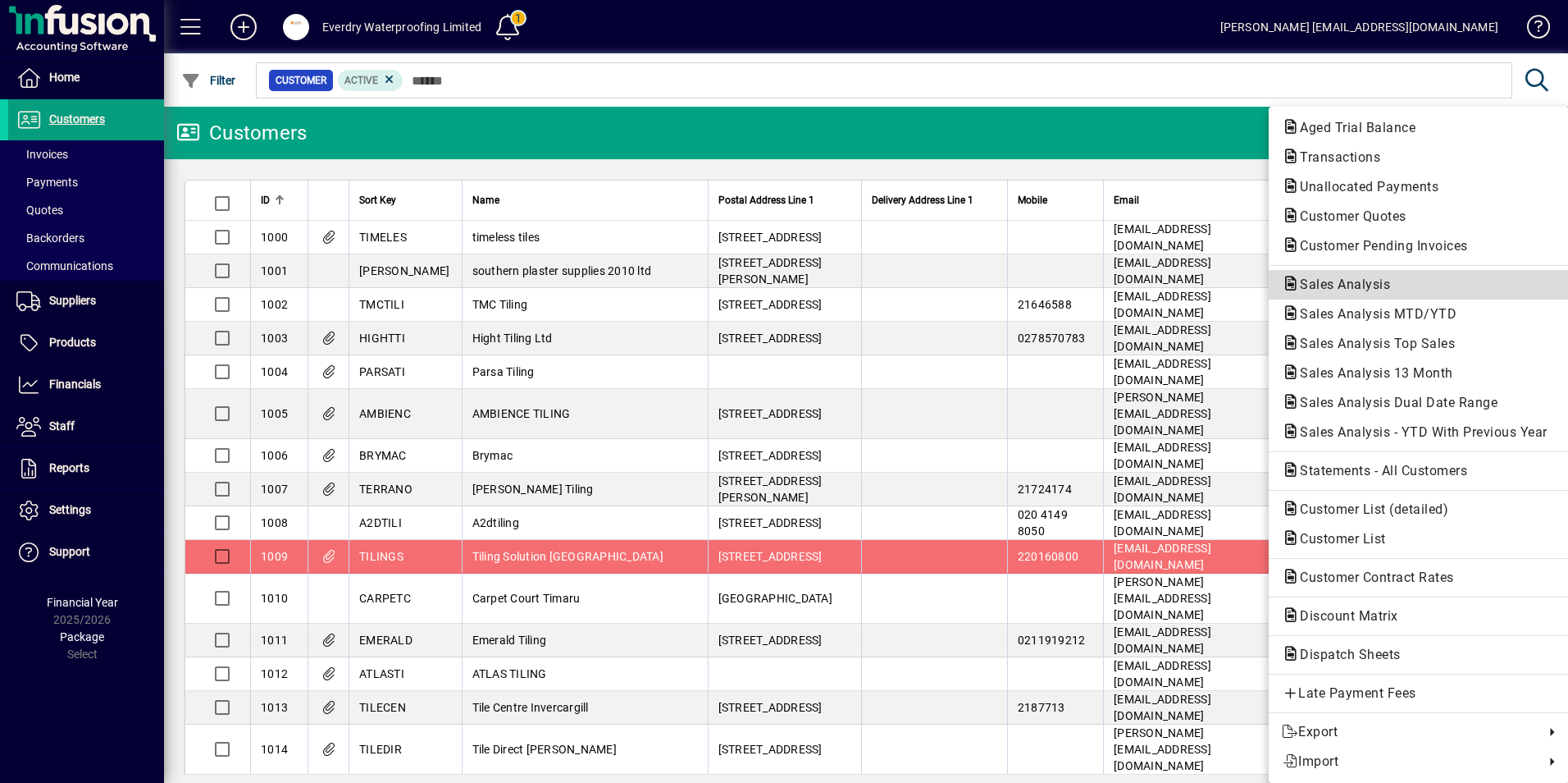
click at [1327, 282] on span "Sales Analysis" at bounding box center [1339, 285] width 116 height 16
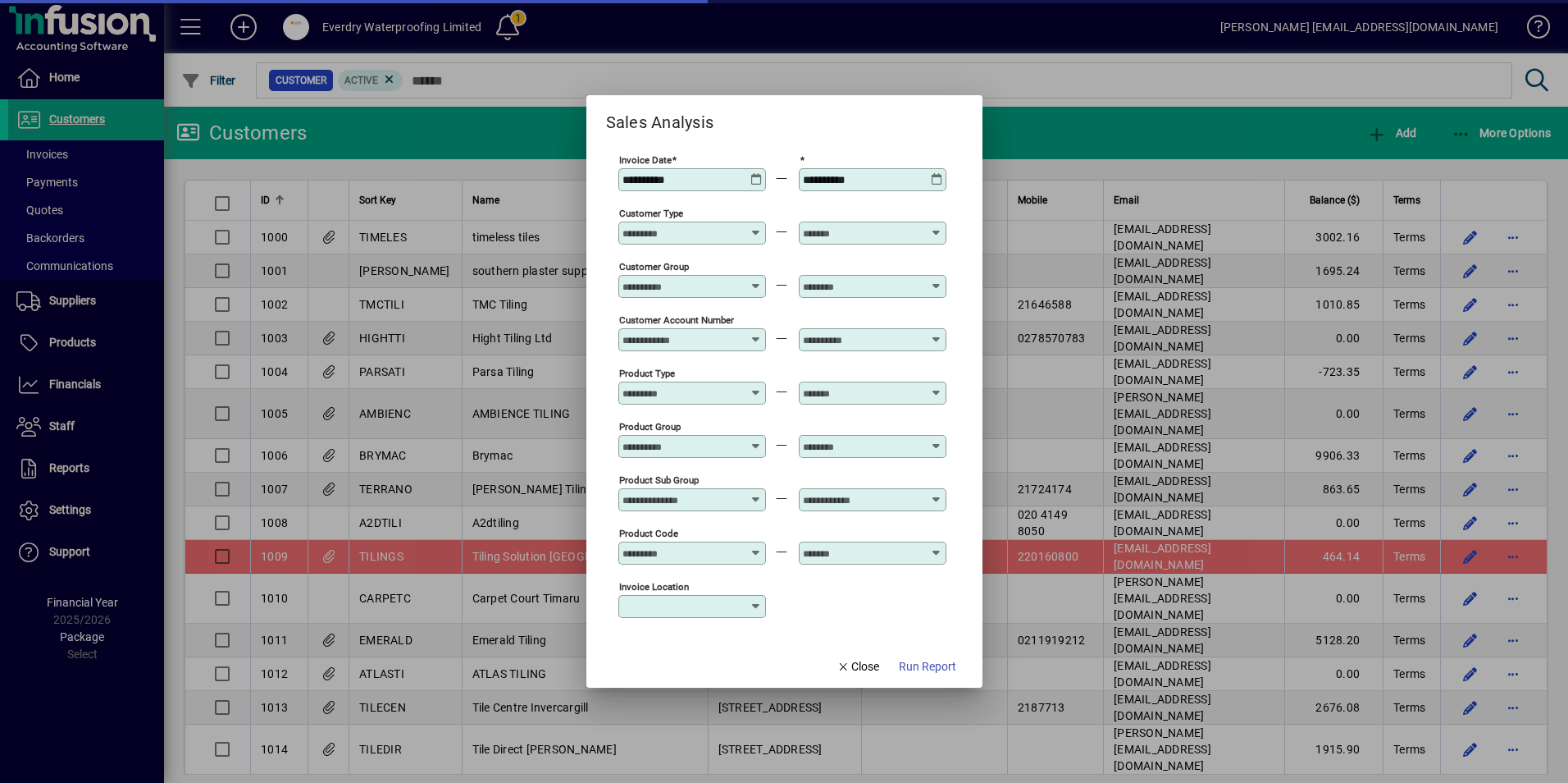
type input "**********"
click at [754, 226] on icon at bounding box center [757, 226] width 12 height 0
click at [760, 226] on div at bounding box center [693, 232] width 142 height 13
click at [935, 226] on icon at bounding box center [937, 226] width 12 height 0
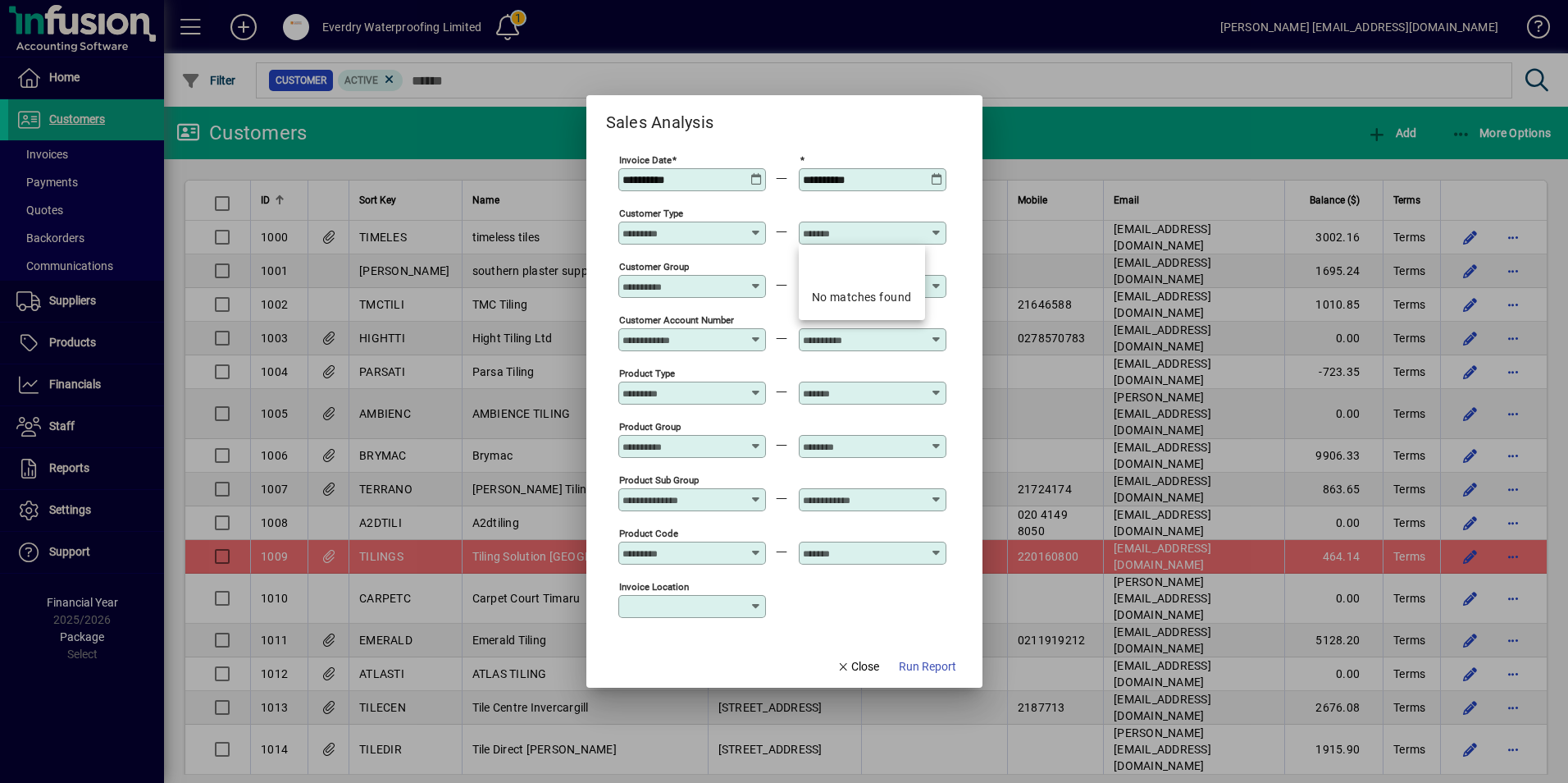
click at [777, 138] on mat-dialog-content "**********" at bounding box center [784, 390] width 396 height 509
click at [758, 333] on icon at bounding box center [757, 333] width 12 height 0
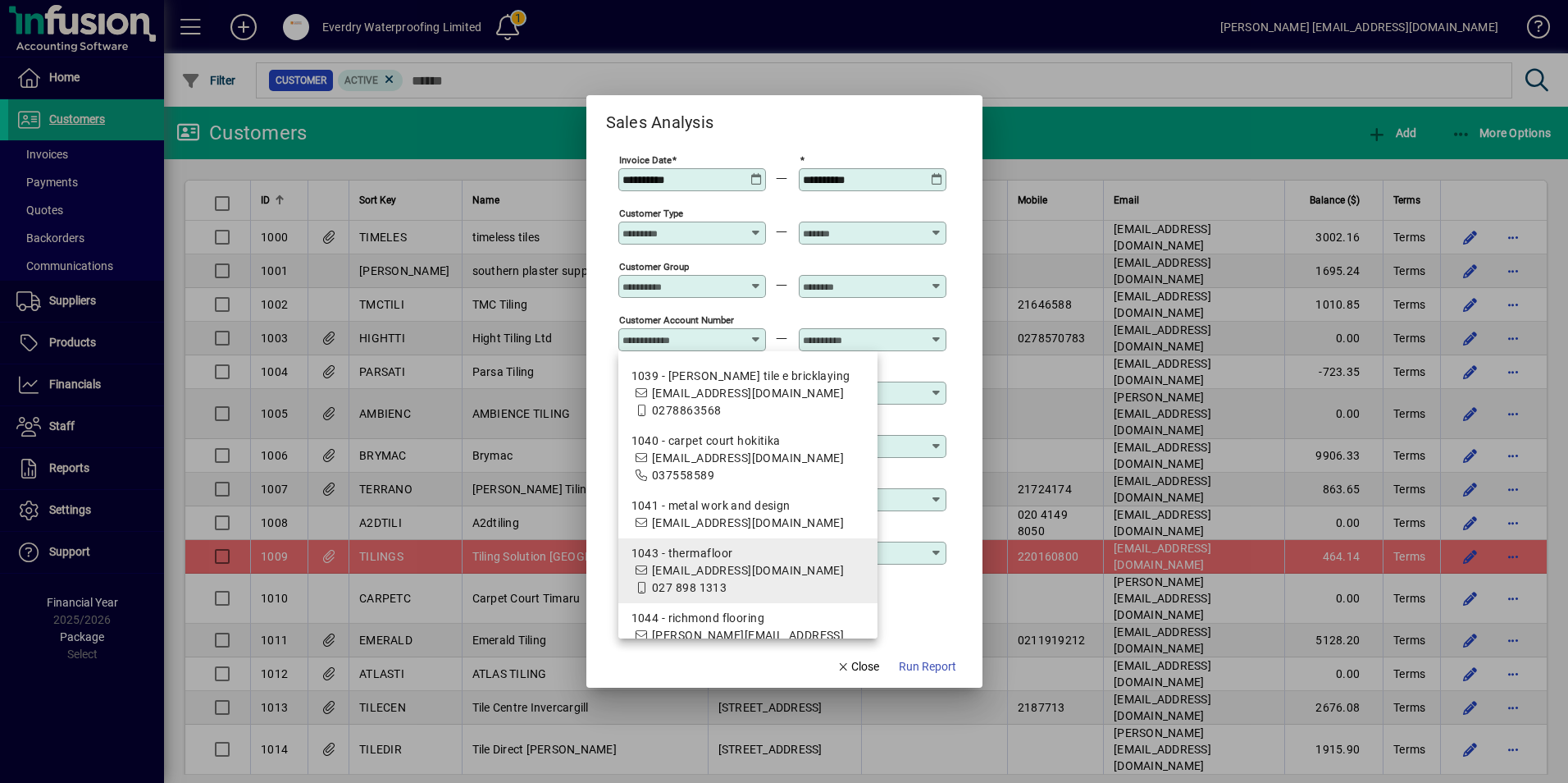
scroll to position [2216, 0]
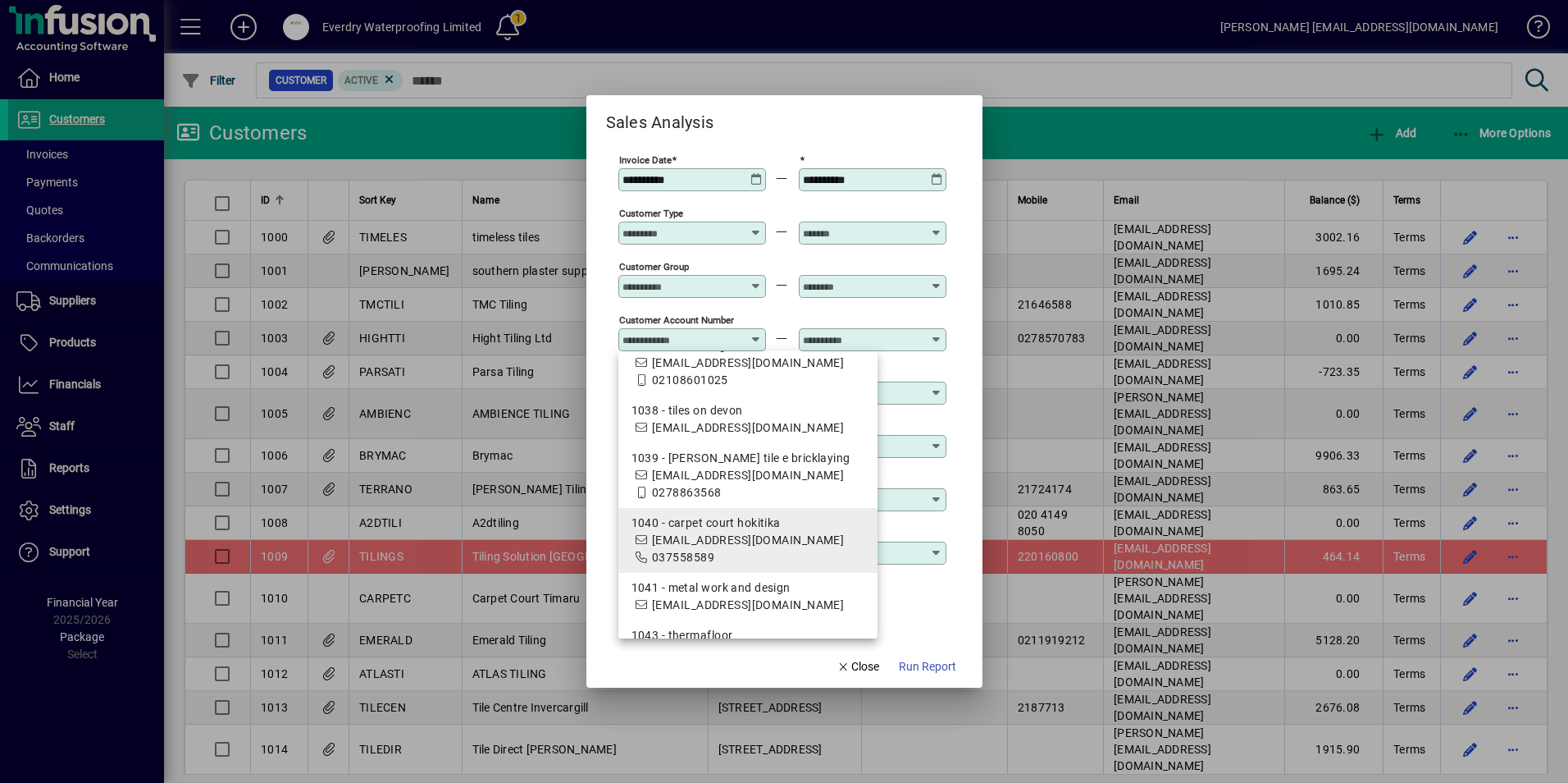
click at [690, 533] on span "[EMAIL_ADDRESS][DOMAIN_NAME]" at bounding box center [748, 539] width 192 height 13
type input "**********"
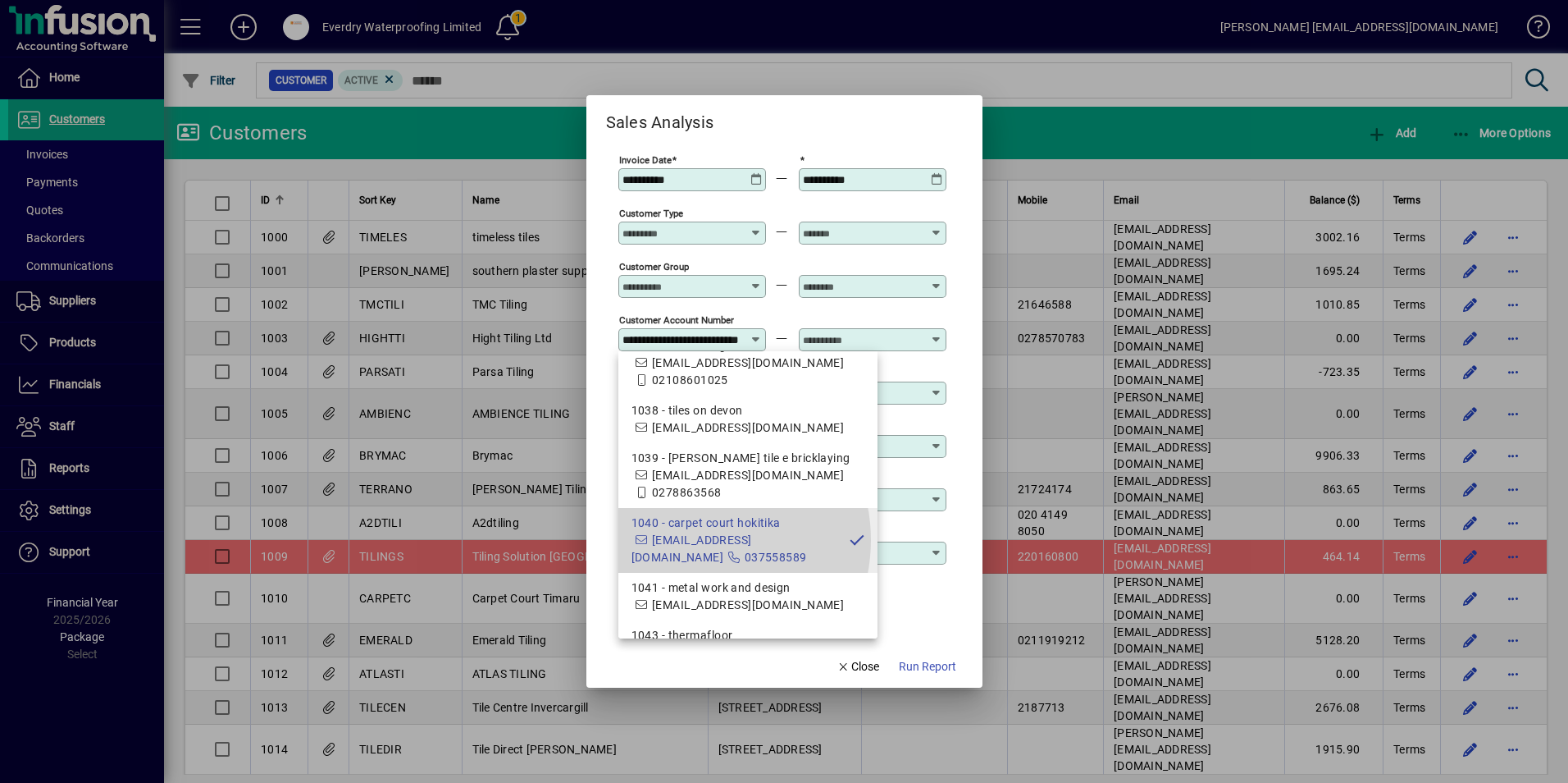
scroll to position [0, 27]
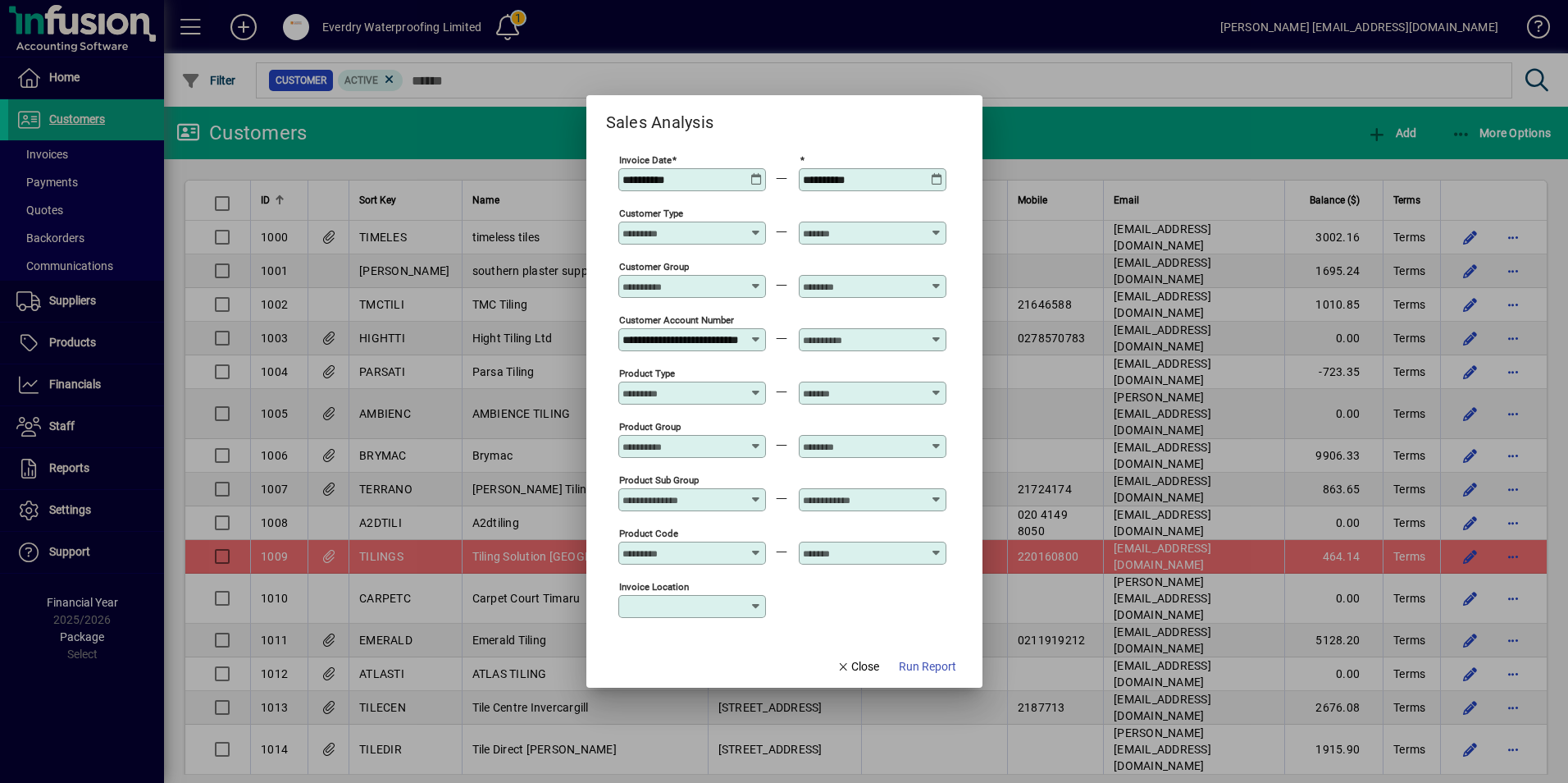
click at [758, 333] on icon at bounding box center [757, 333] width 12 height 0
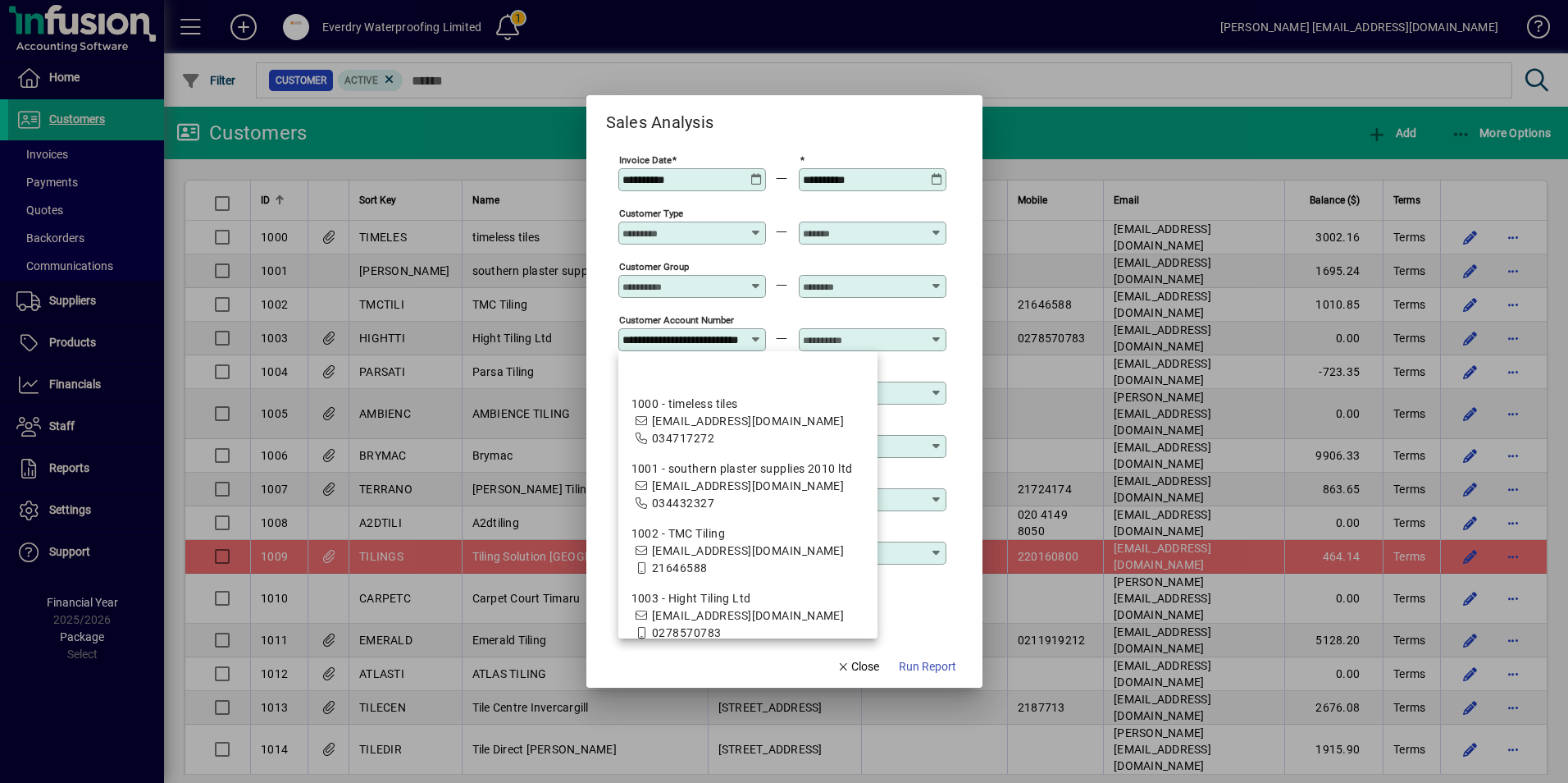
click at [1031, 135] on div at bounding box center [784, 392] width 1568 height 783
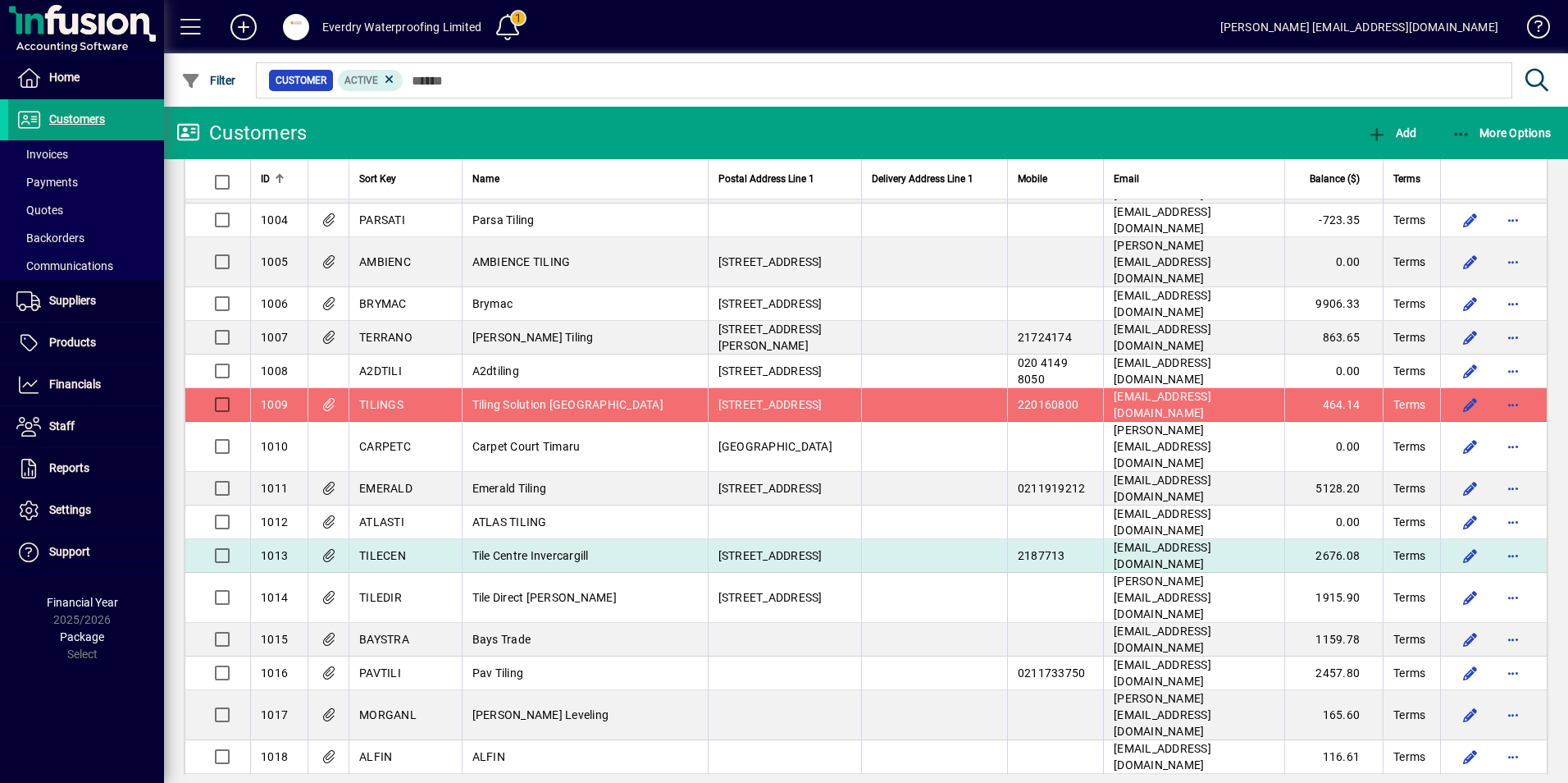
scroll to position [164, 0]
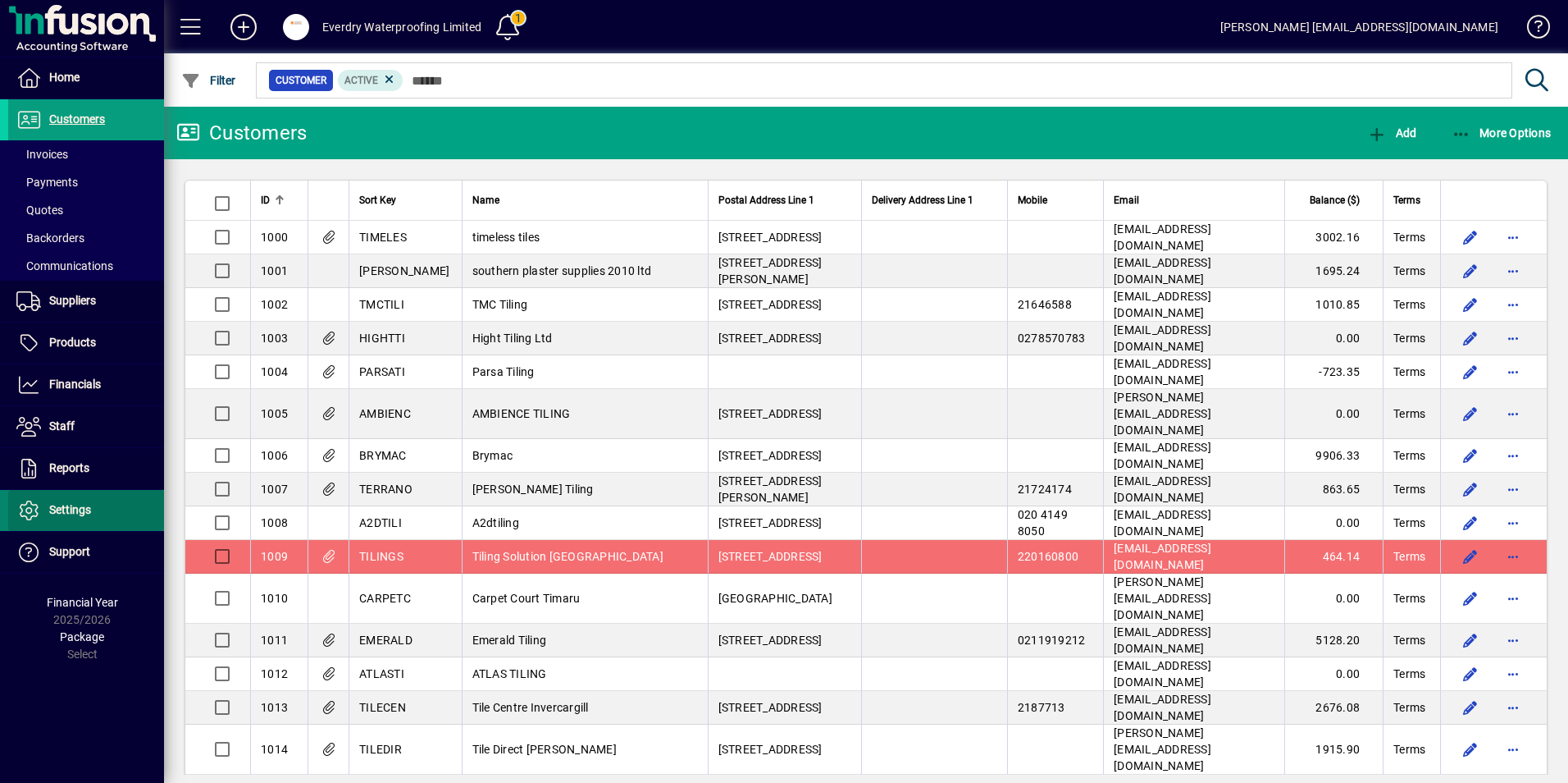
click at [72, 506] on span "Settings" at bounding box center [70, 509] width 42 height 13
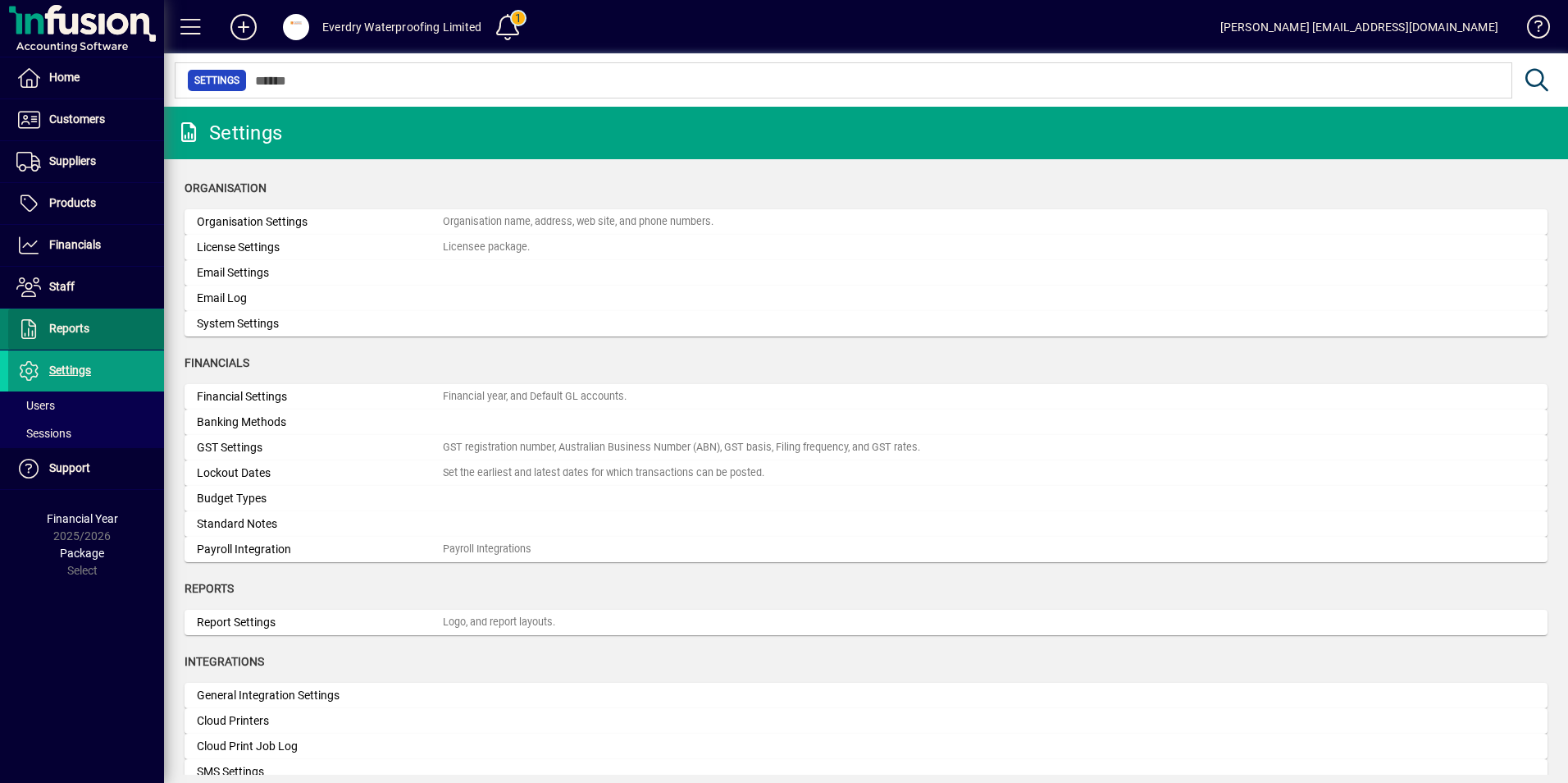
click at [86, 342] on span at bounding box center [86, 329] width 155 height 40
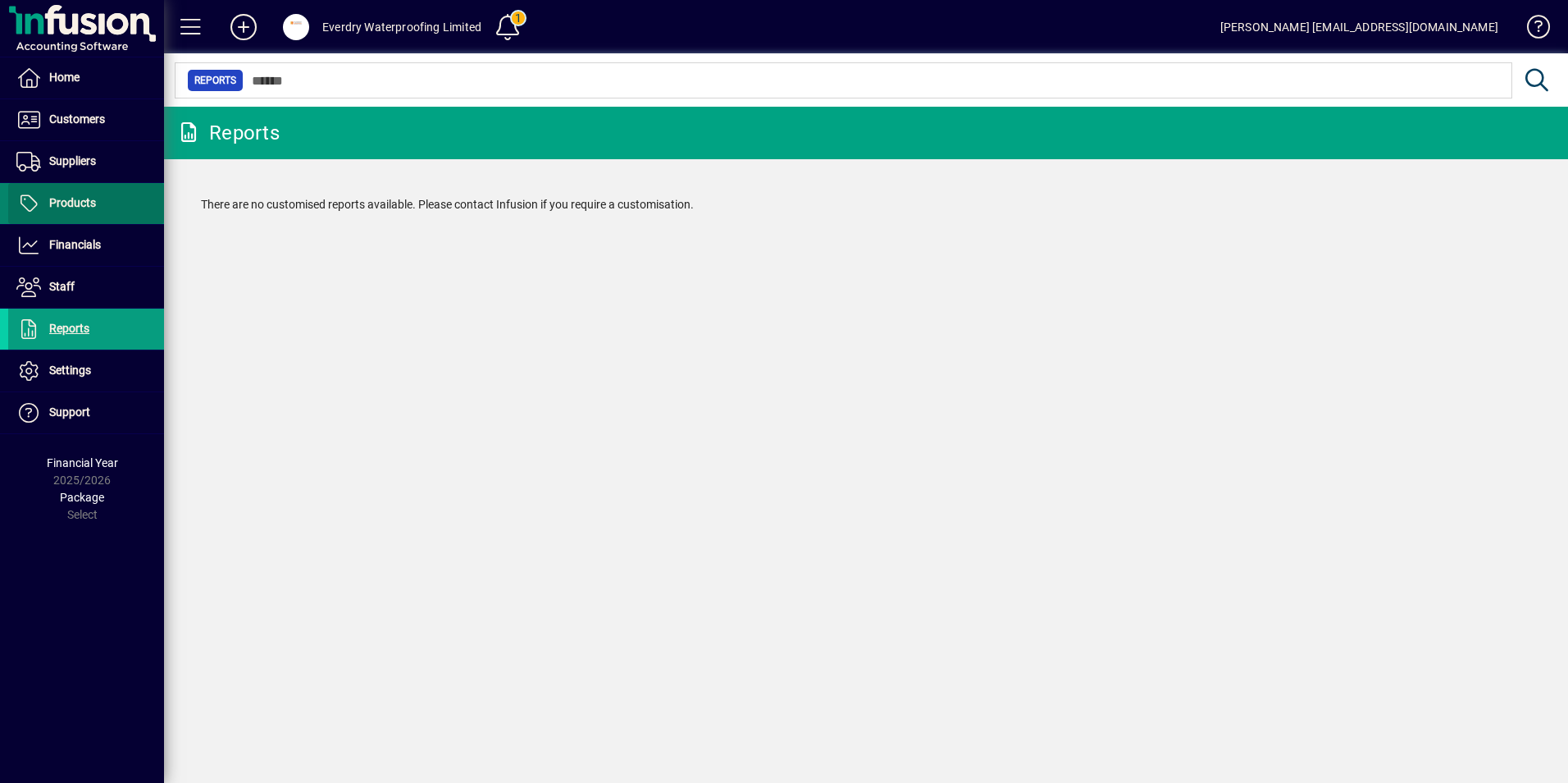
click at [55, 211] on span "Products" at bounding box center [52, 203] width 88 height 20
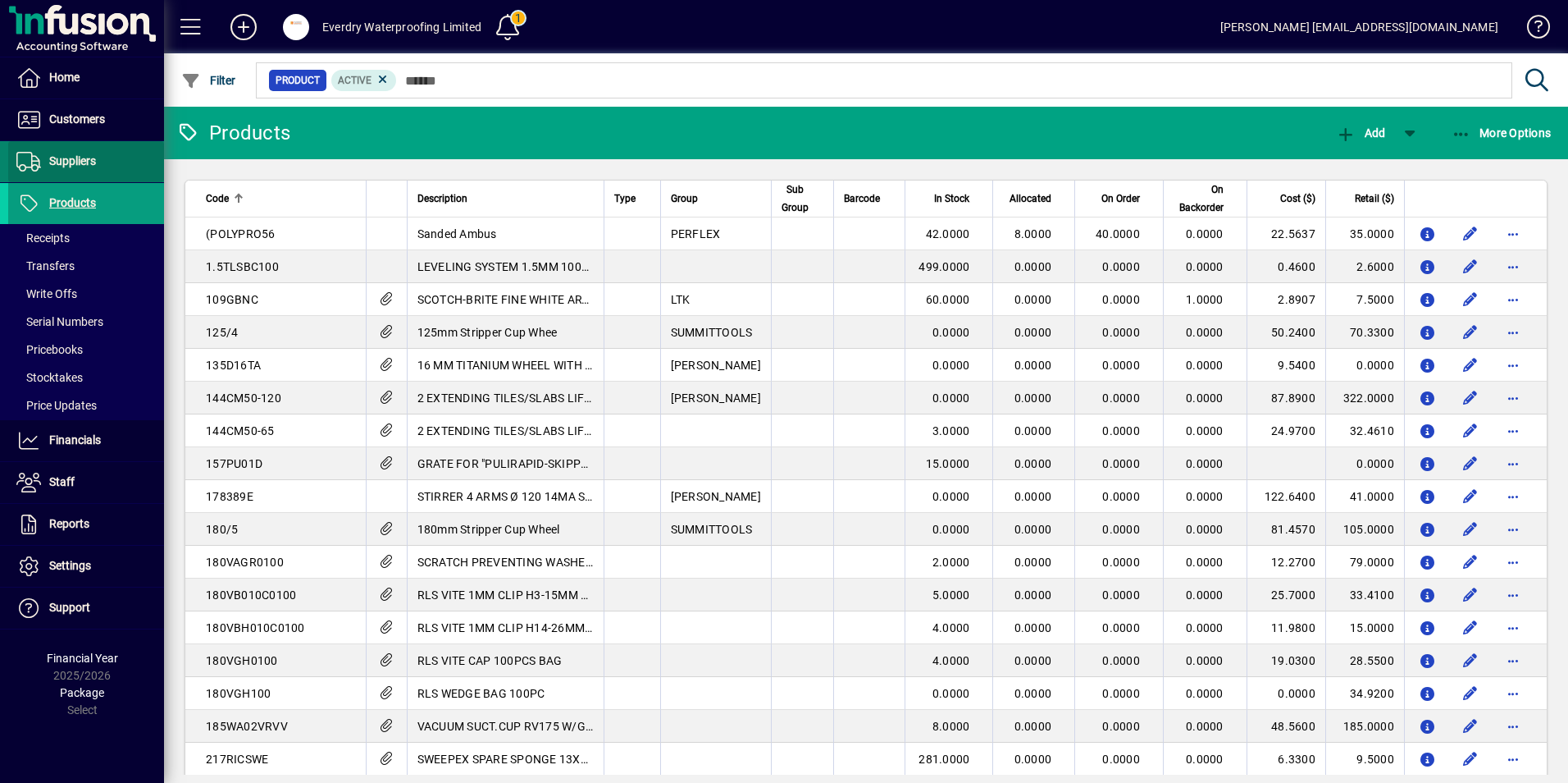
click at [54, 167] on span "Suppliers" at bounding box center [72, 160] width 47 height 13
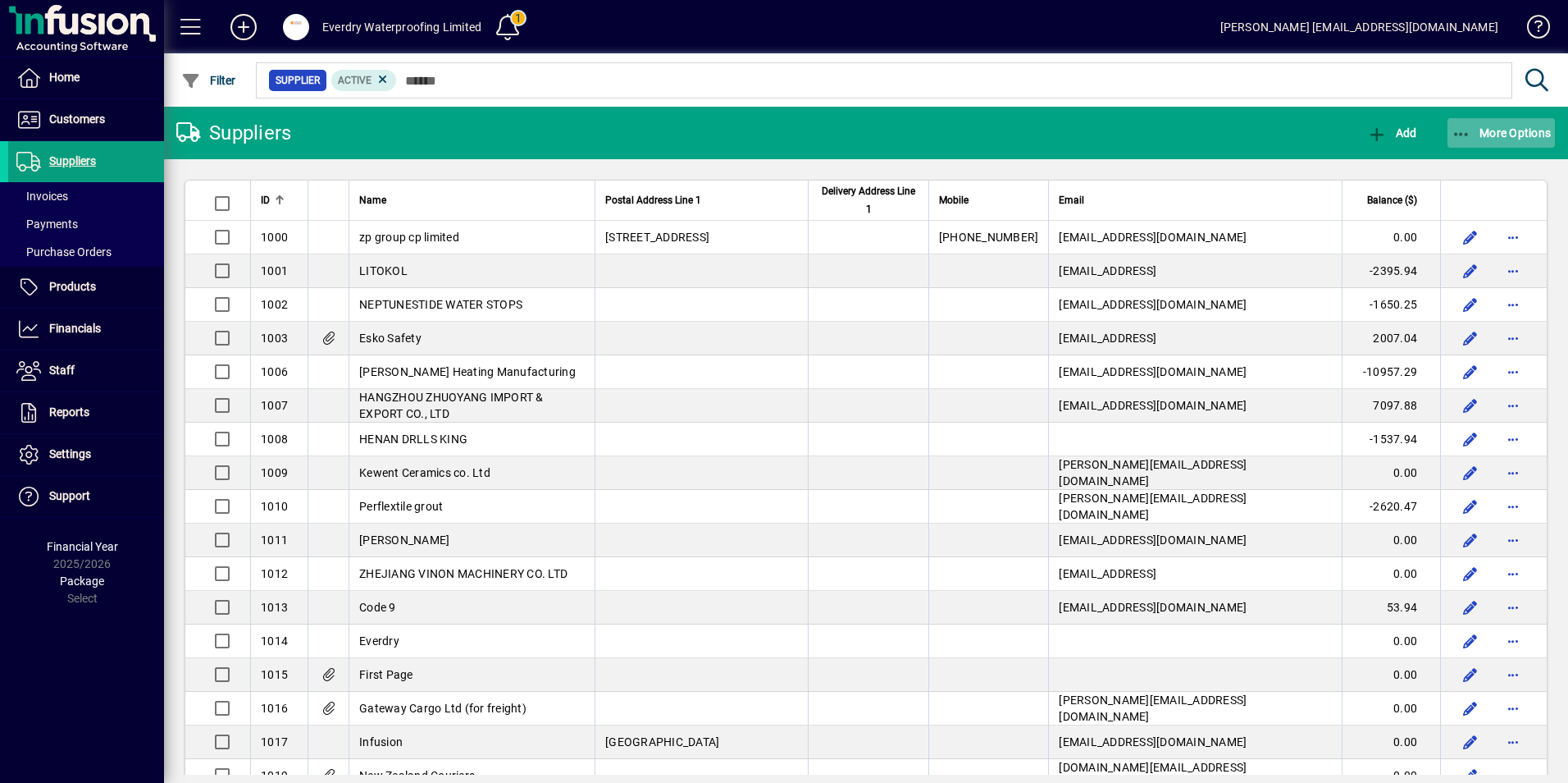
click at [1482, 135] on span "More Options" at bounding box center [1501, 132] width 100 height 13
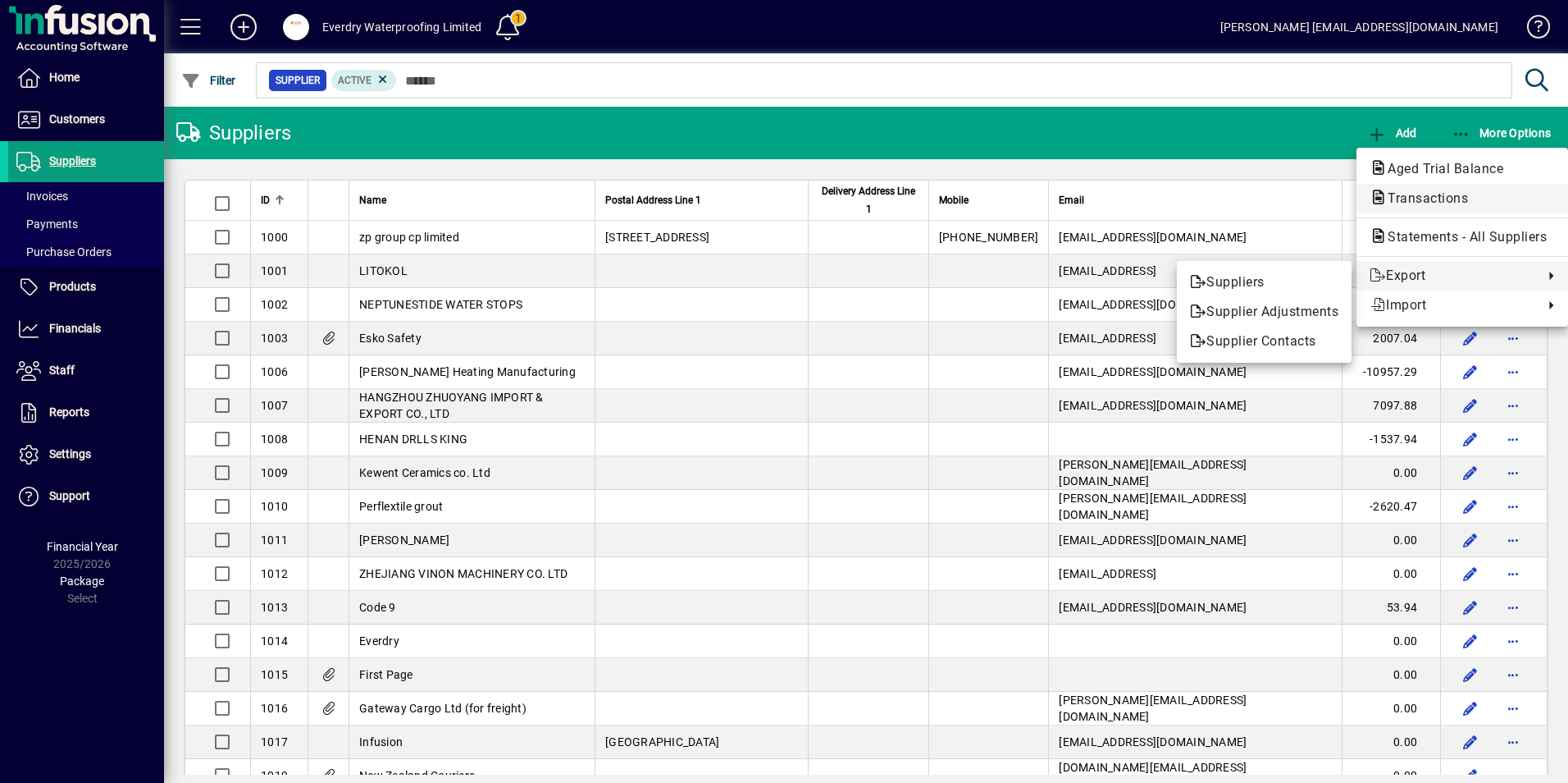
click at [1401, 202] on span "Transactions" at bounding box center [1422, 198] width 107 height 16
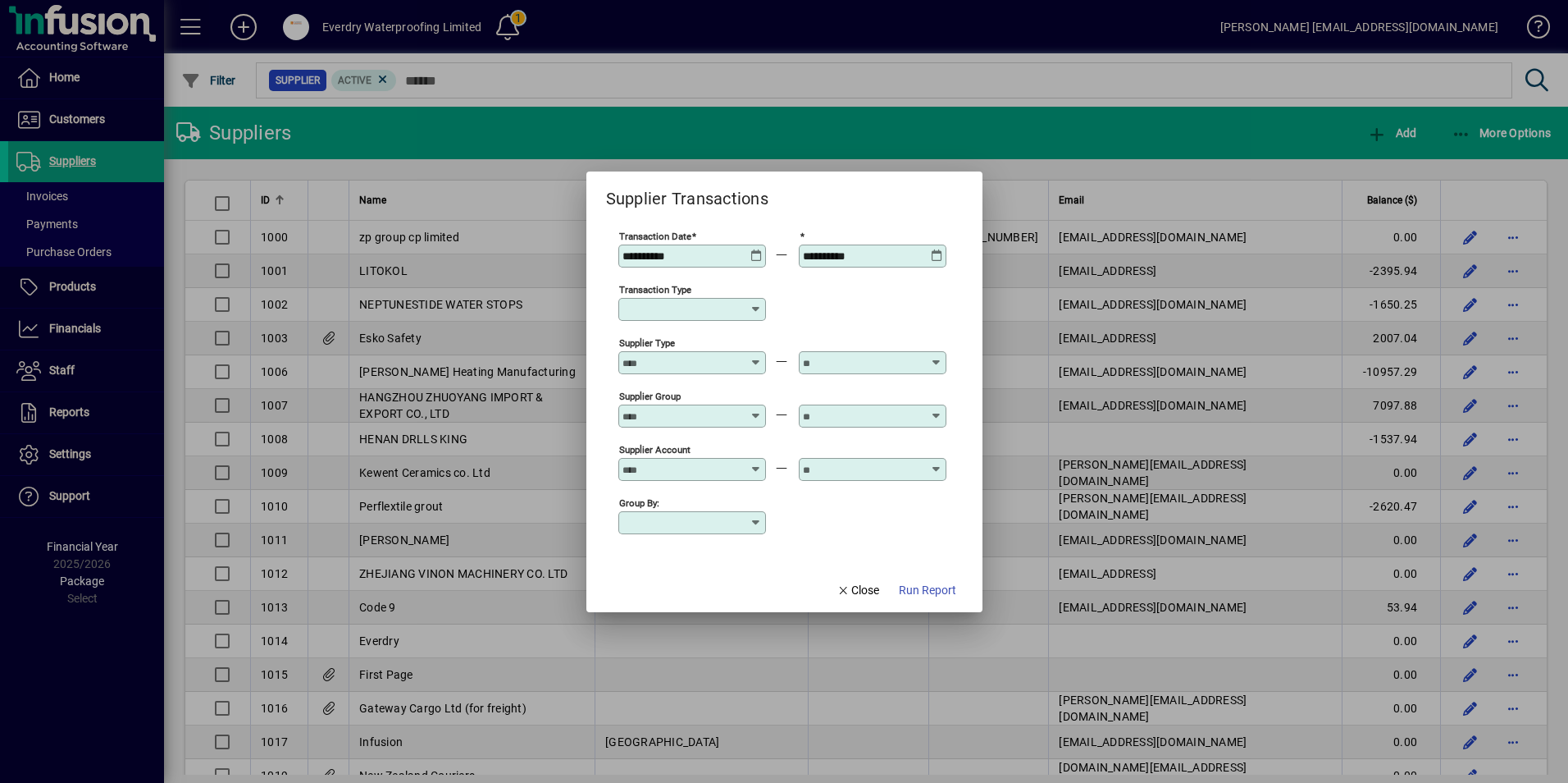
click at [975, 125] on div at bounding box center [784, 392] width 1568 height 783
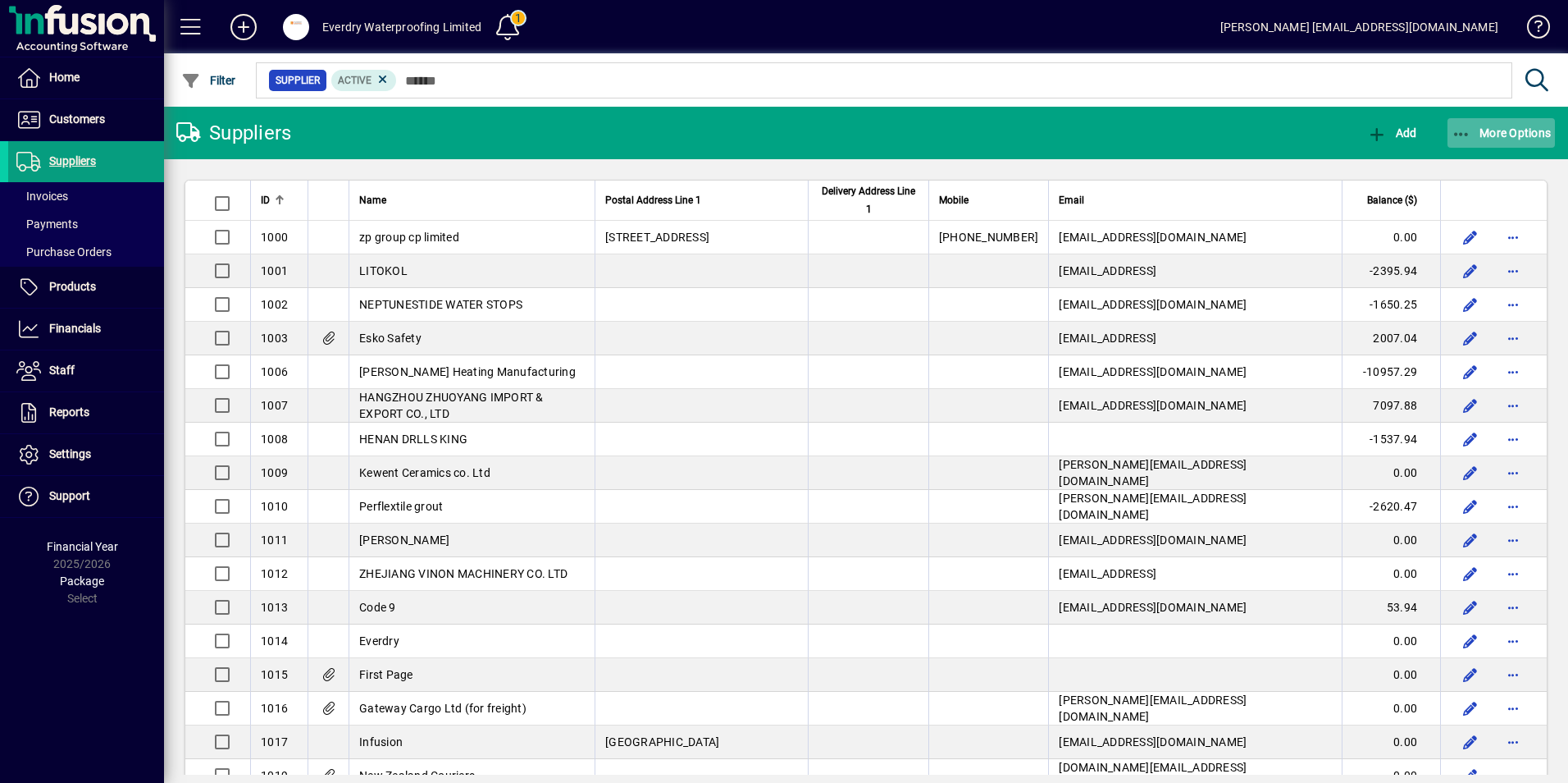
click at [1475, 125] on span "button" at bounding box center [1501, 133] width 109 height 40
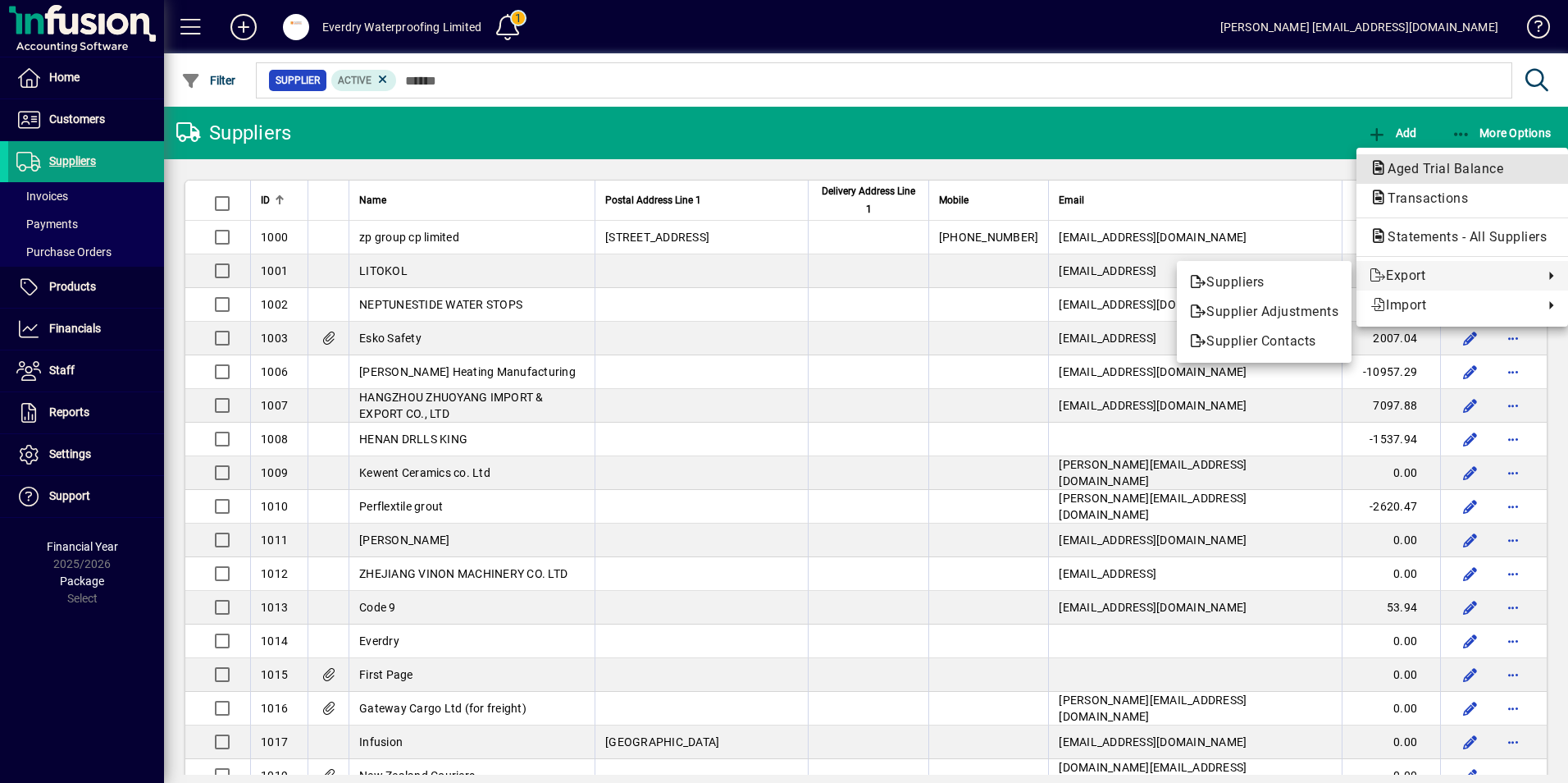
click at [1411, 166] on span "Aged Trial Balance" at bounding box center [1440, 168] width 141 height 16
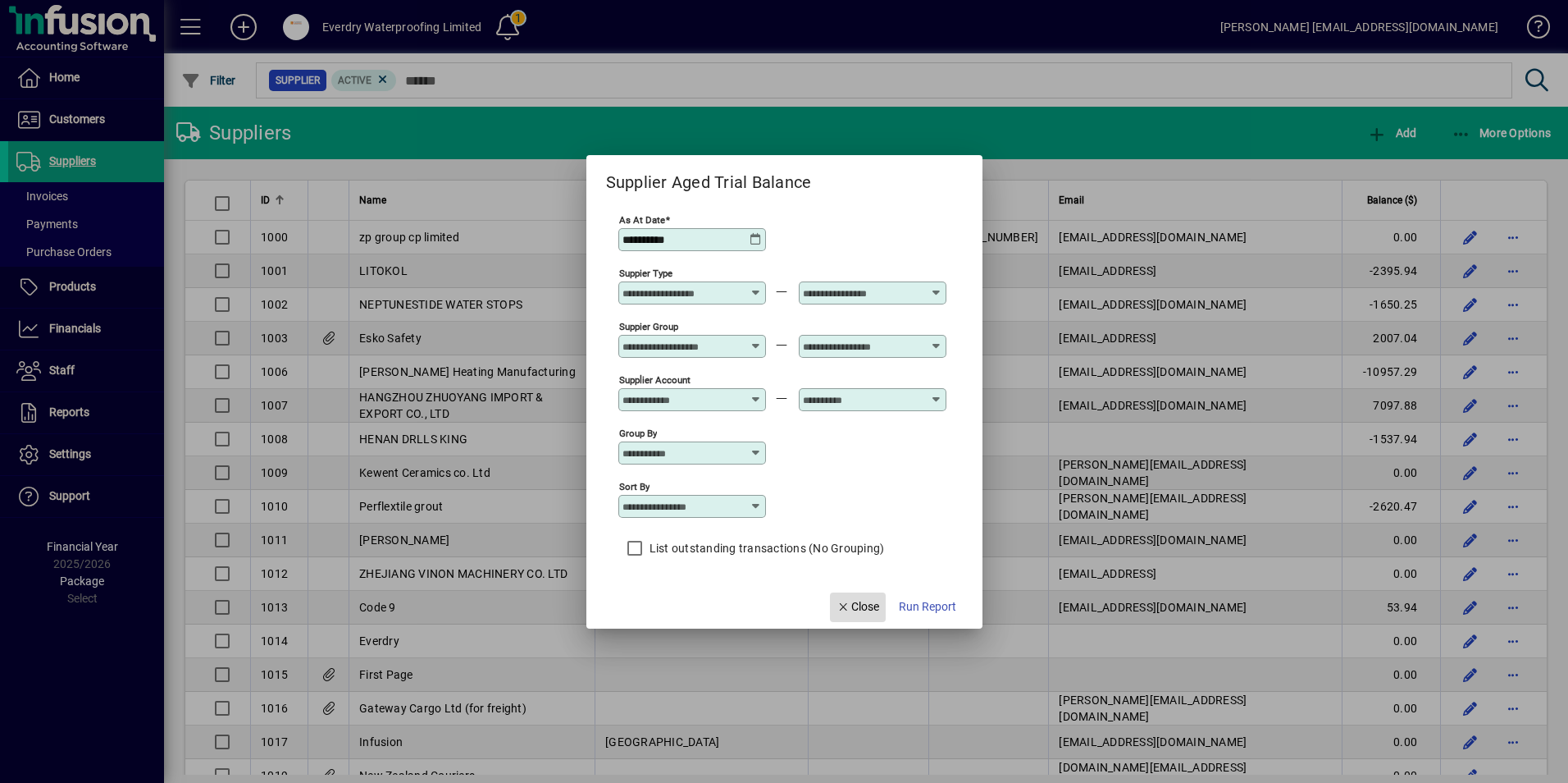
click at [867, 607] on span "Close" at bounding box center [857, 606] width 43 height 17
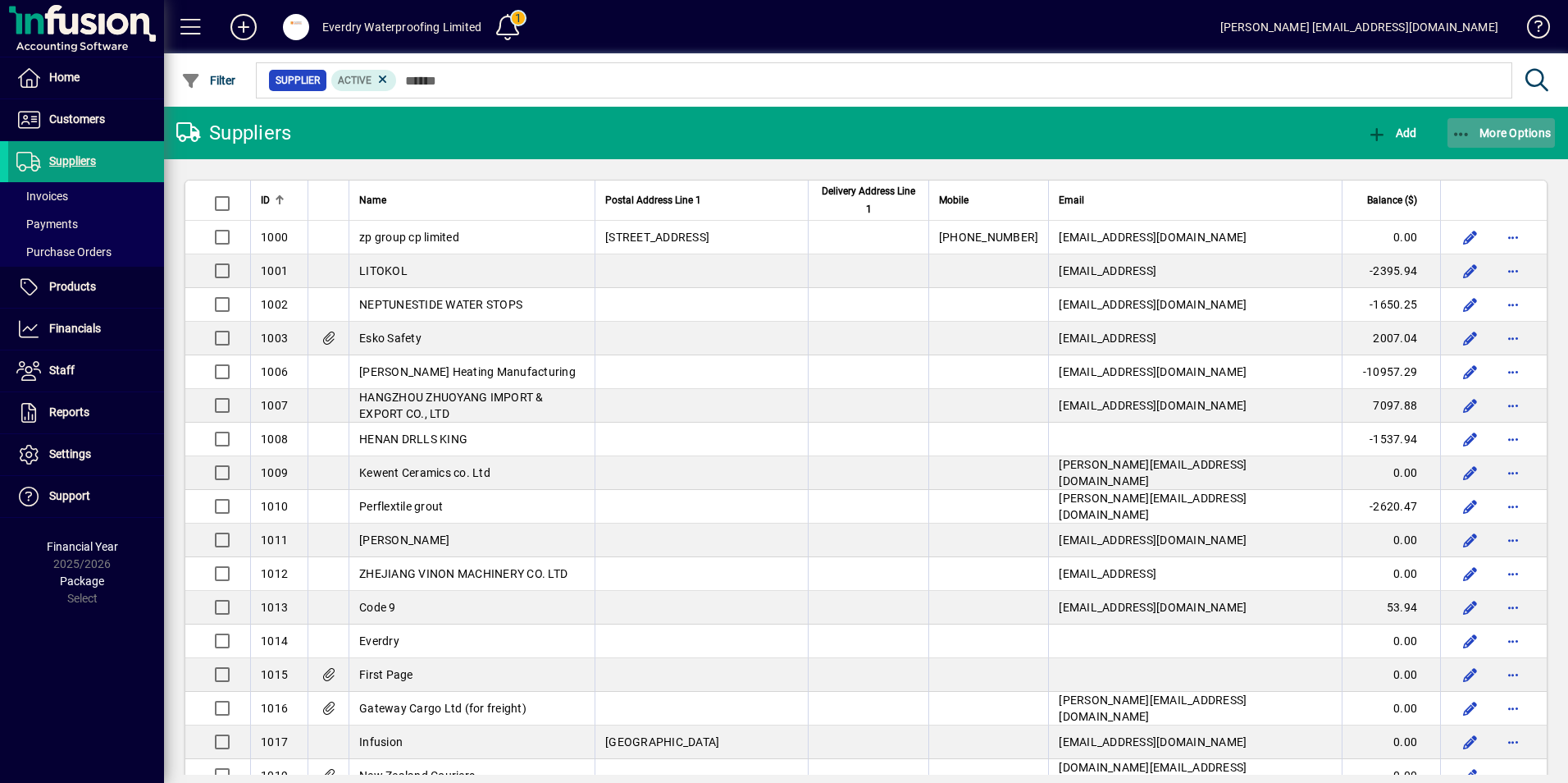
click at [1463, 129] on icon "button" at bounding box center [1461, 134] width 21 height 16
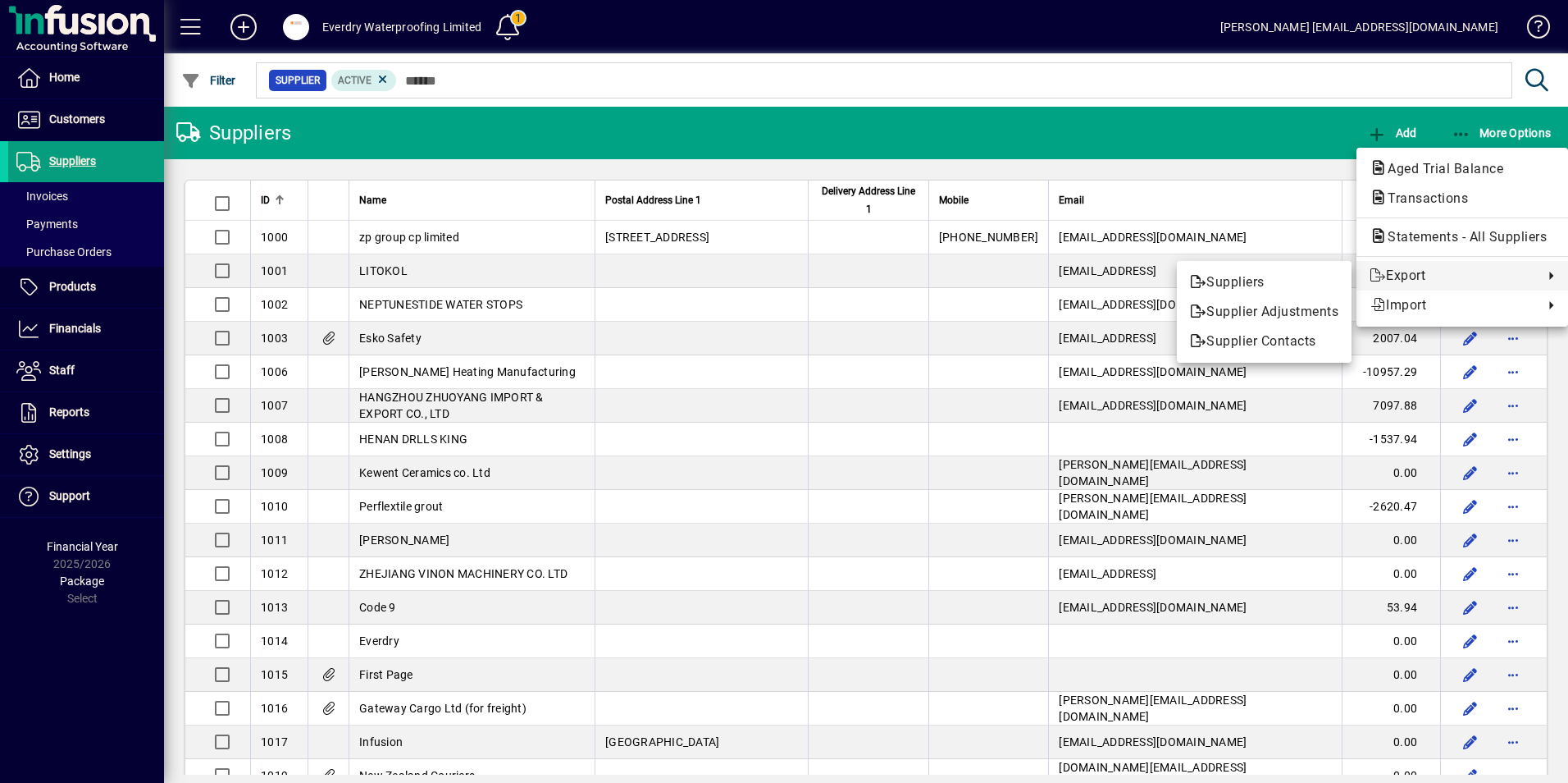
click at [1500, 130] on div at bounding box center [784, 392] width 1568 height 783
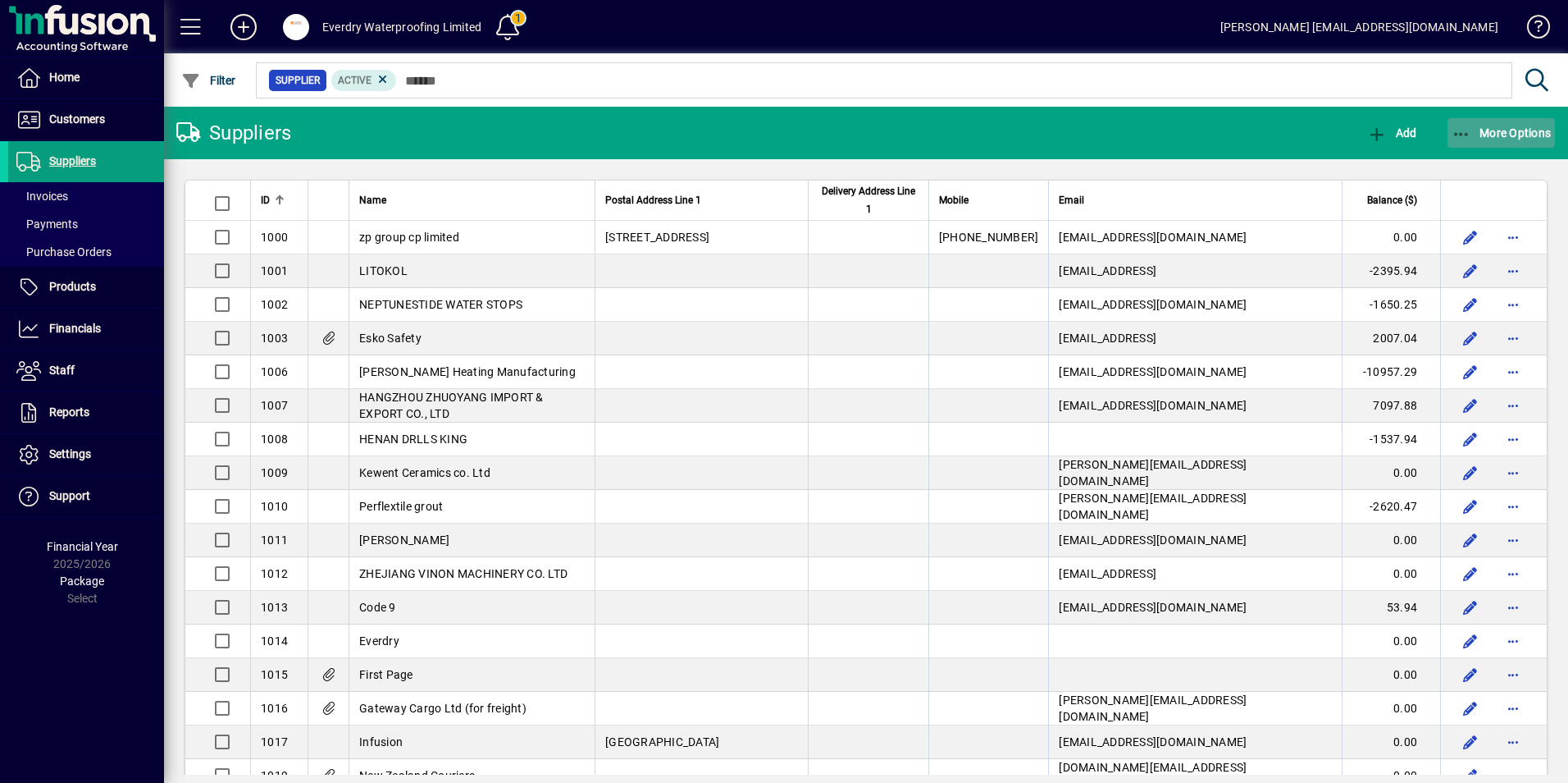
click at [1470, 132] on icon "button" at bounding box center [1461, 134] width 21 height 16
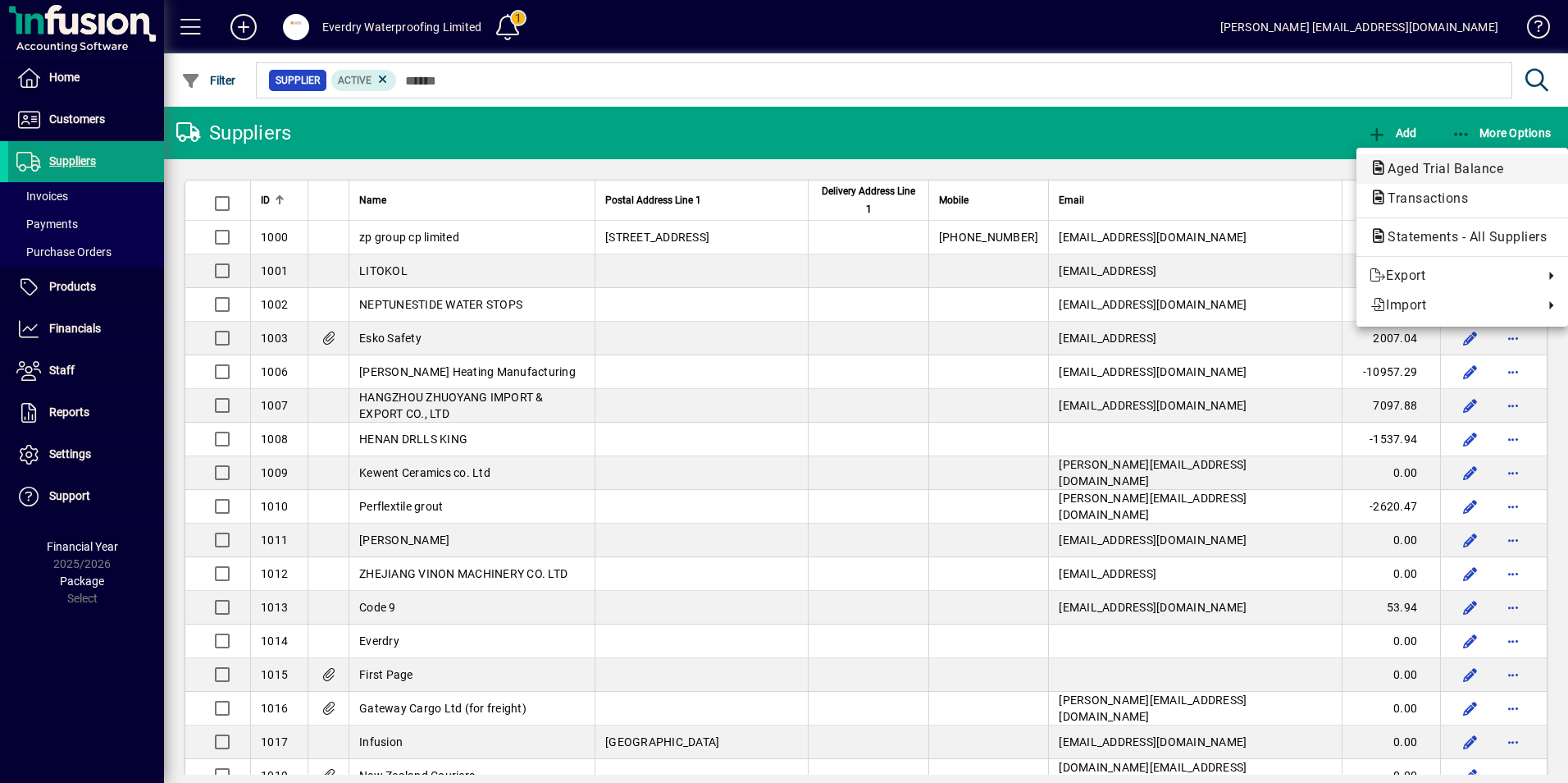
click at [1427, 174] on span "Aged Trial Balance" at bounding box center [1440, 168] width 141 height 16
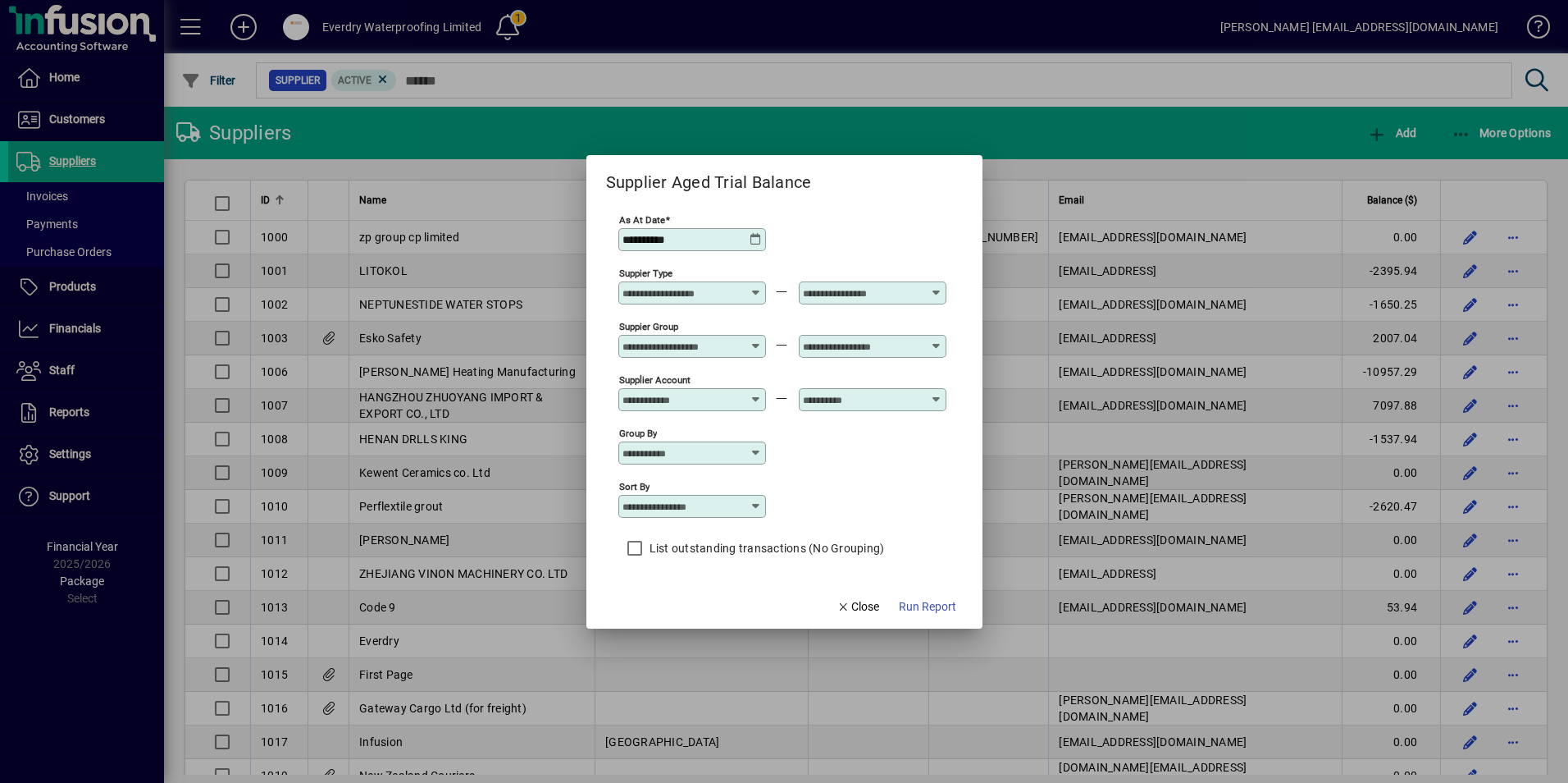
click at [972, 146] on div at bounding box center [784, 392] width 1568 height 783
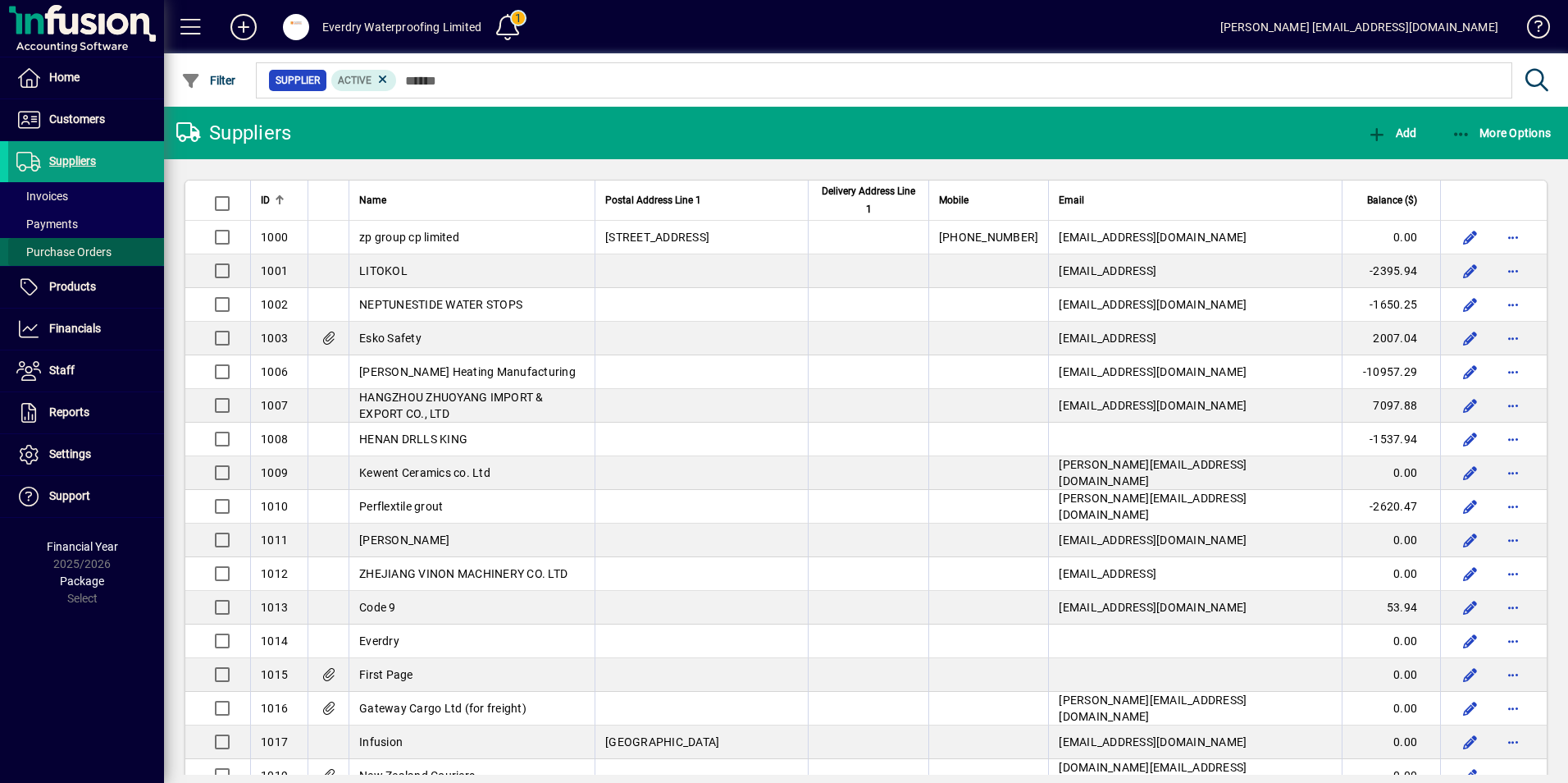
click at [78, 265] on span at bounding box center [86, 252] width 155 height 40
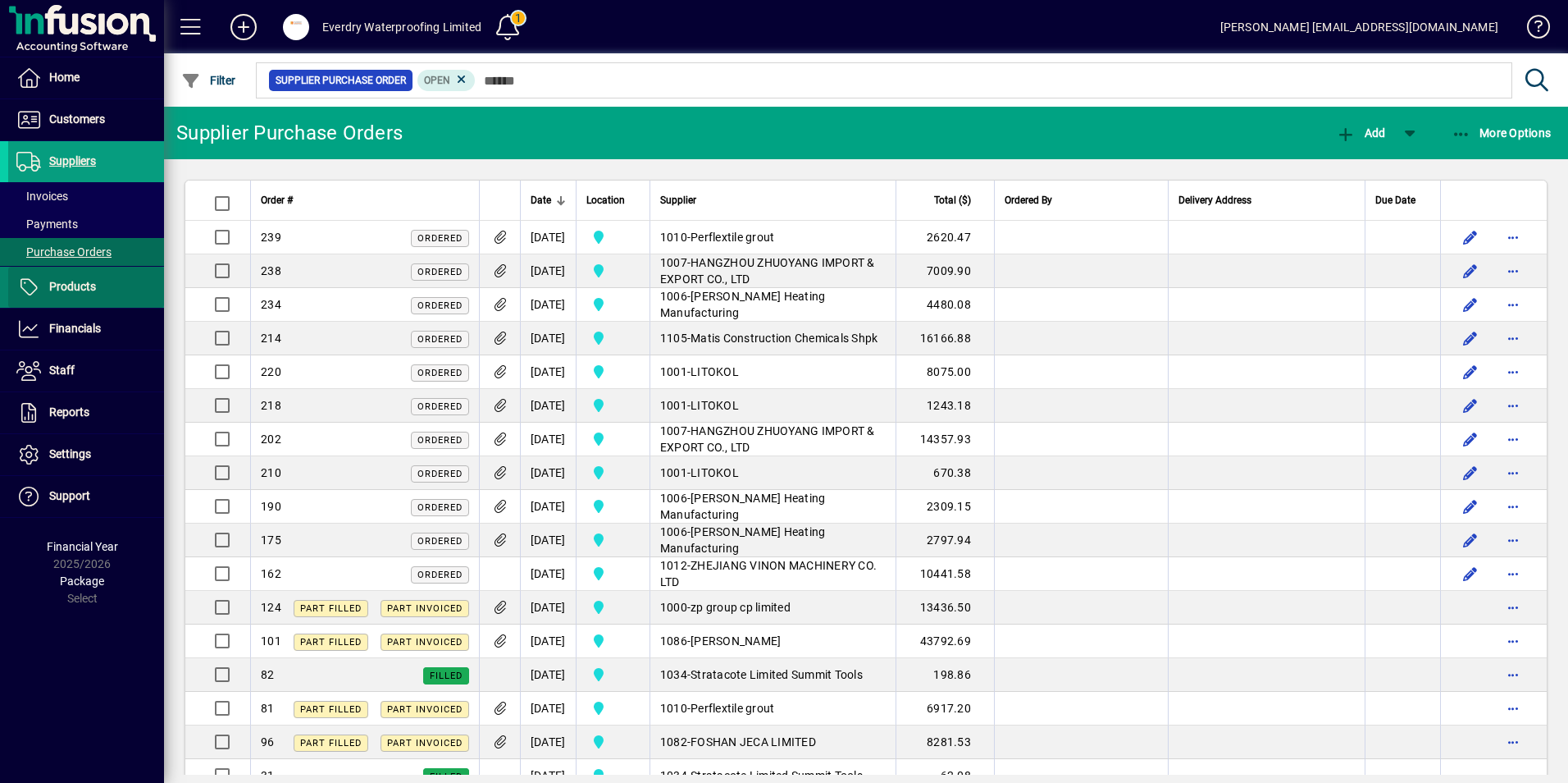
click at [74, 282] on span "Products" at bounding box center [72, 286] width 47 height 13
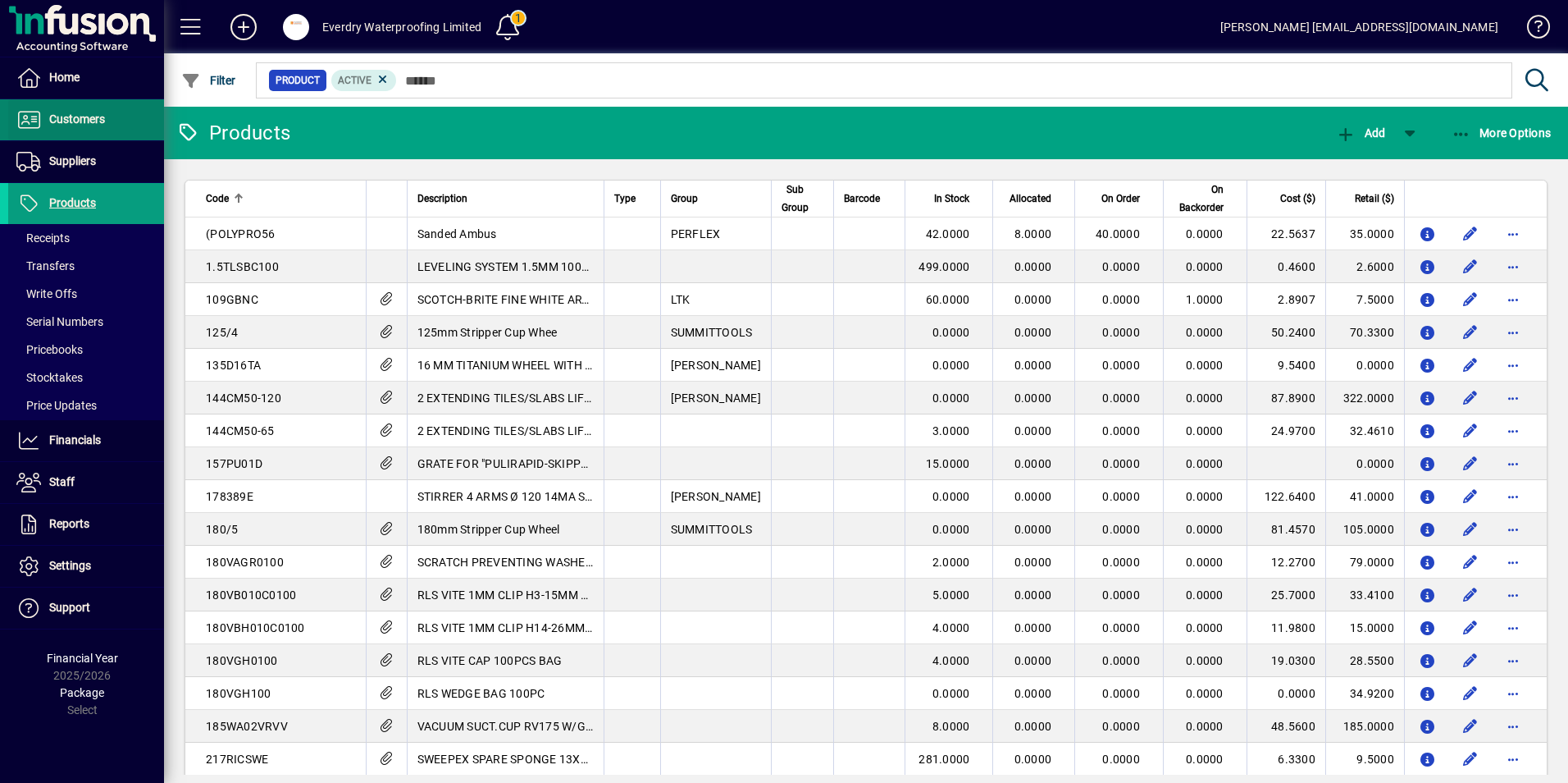
click at [80, 124] on span "Customers" at bounding box center [77, 119] width 56 height 13
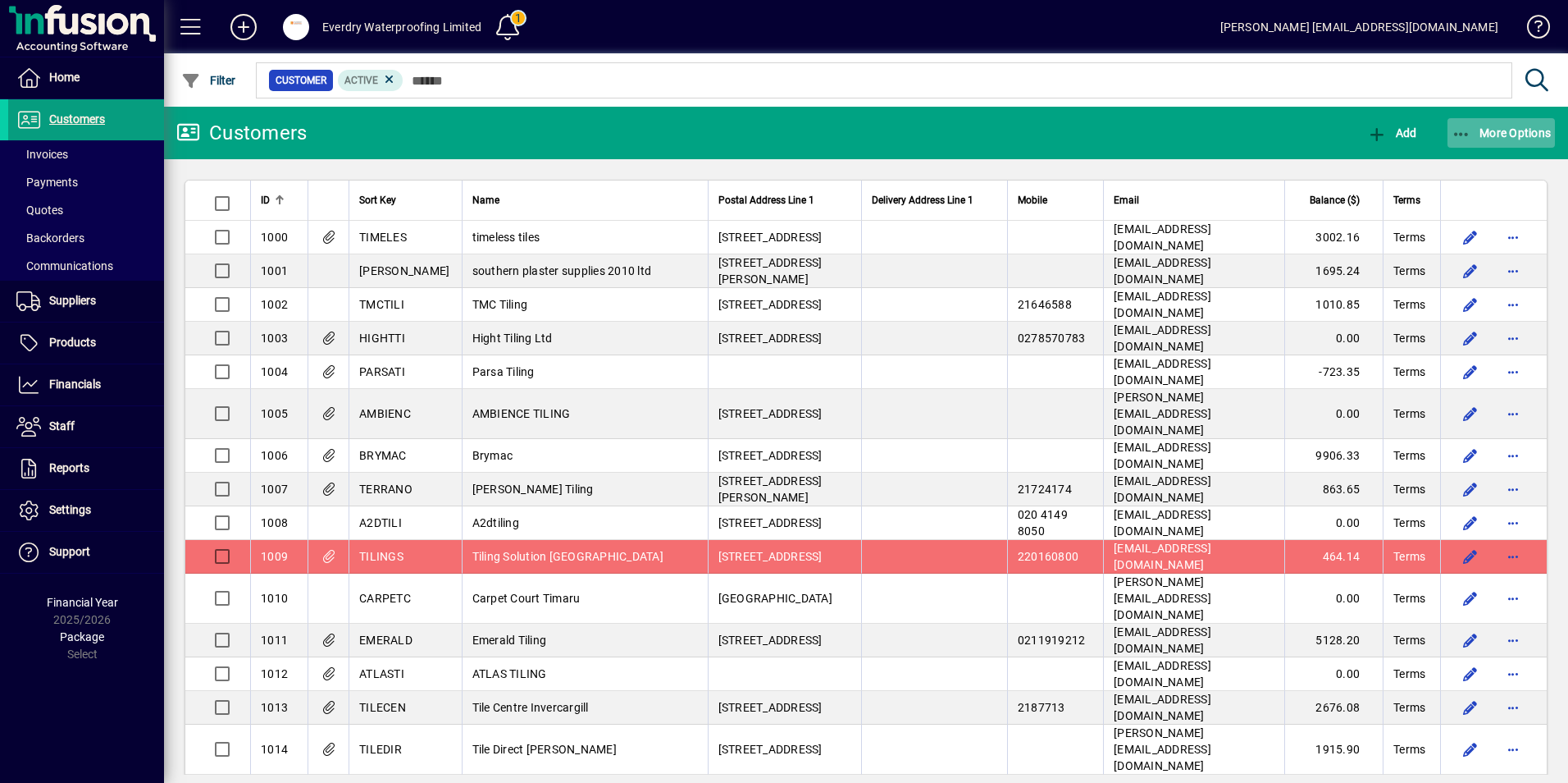
click at [1503, 124] on span "button" at bounding box center [1501, 133] width 109 height 40
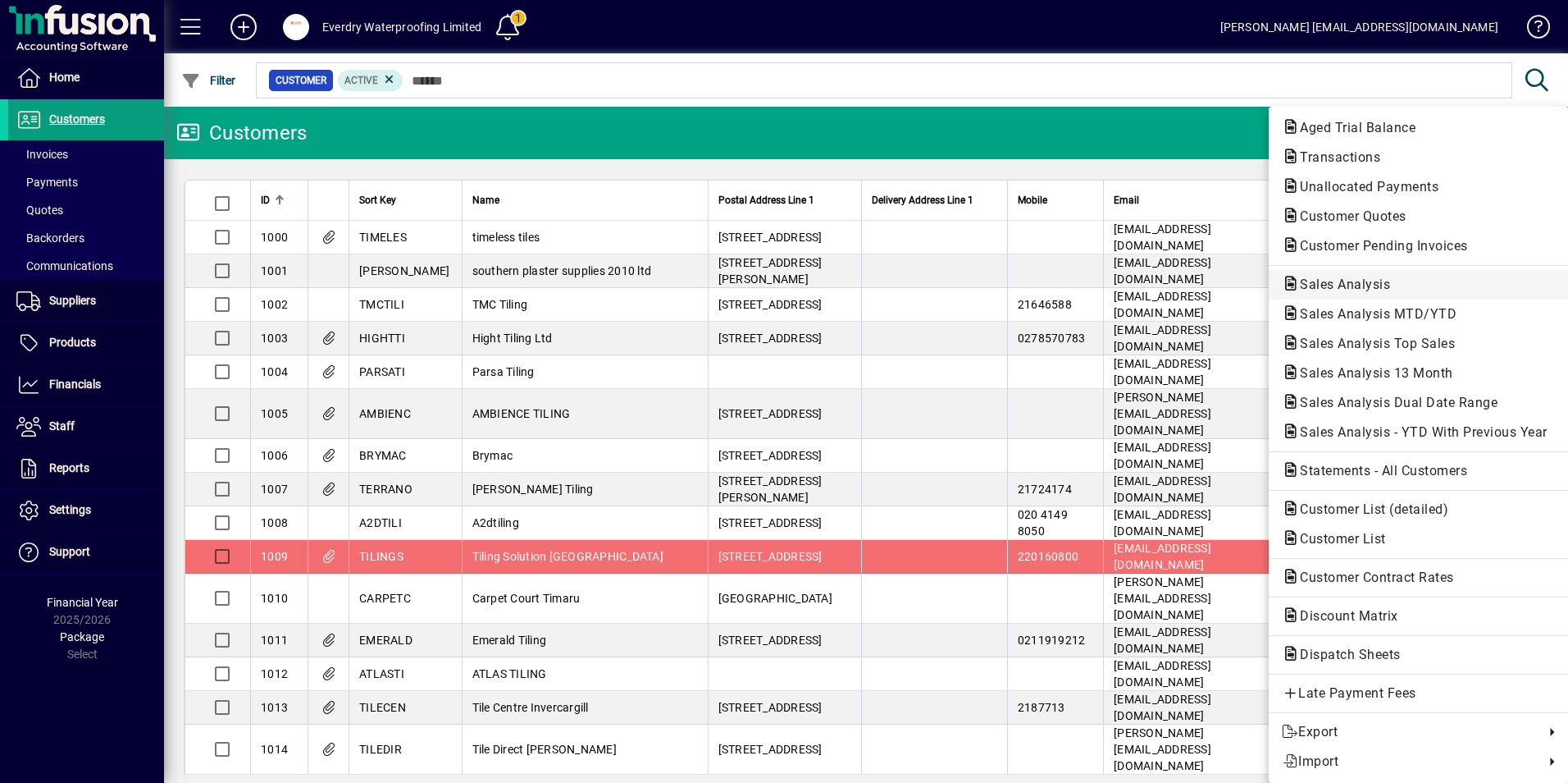
click at [1358, 281] on span "Sales Analysis" at bounding box center [1339, 285] width 116 height 16
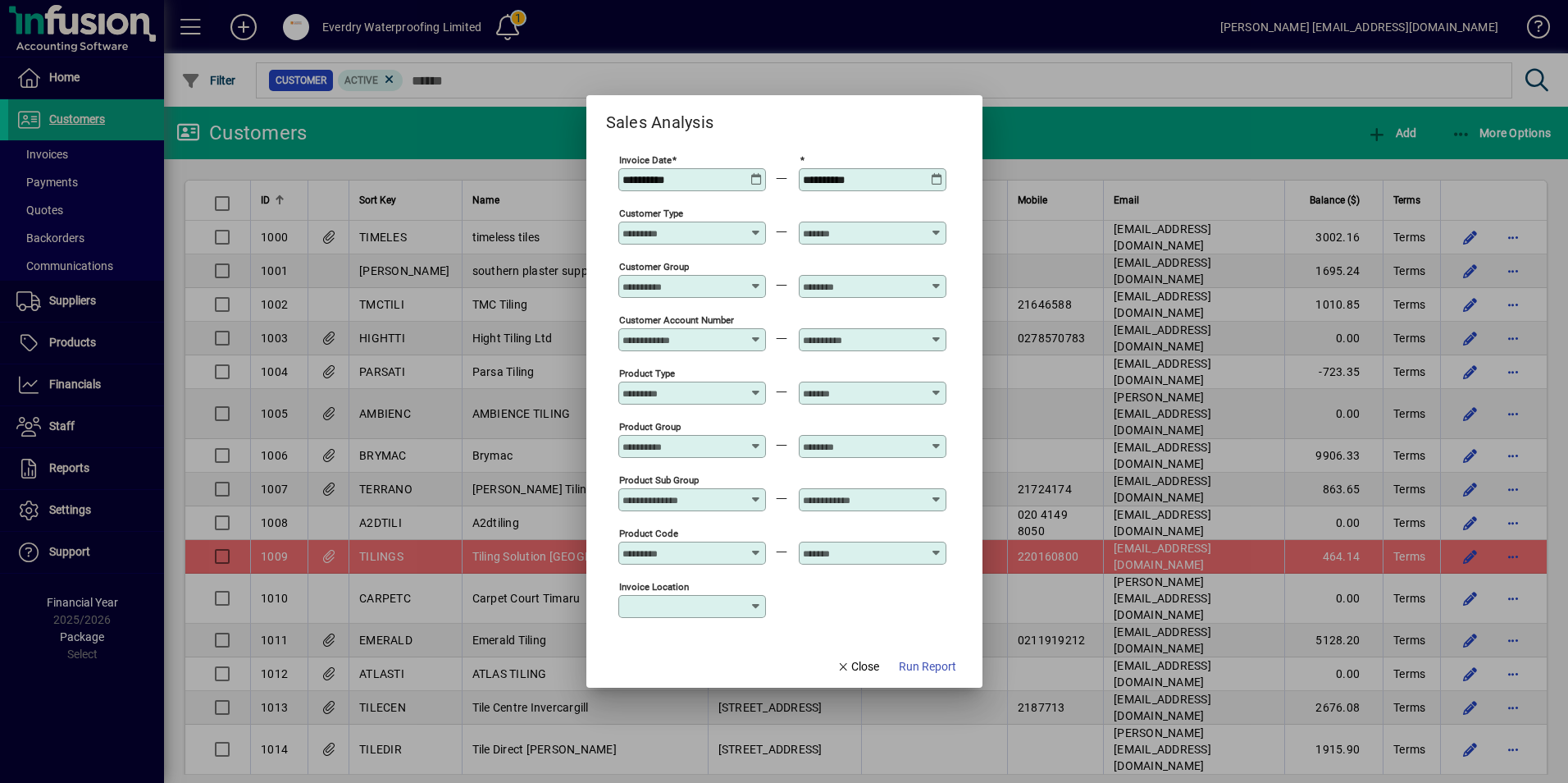
type input "**********"
click at [908, 664] on span "Run Report" at bounding box center [928, 666] width 58 height 17
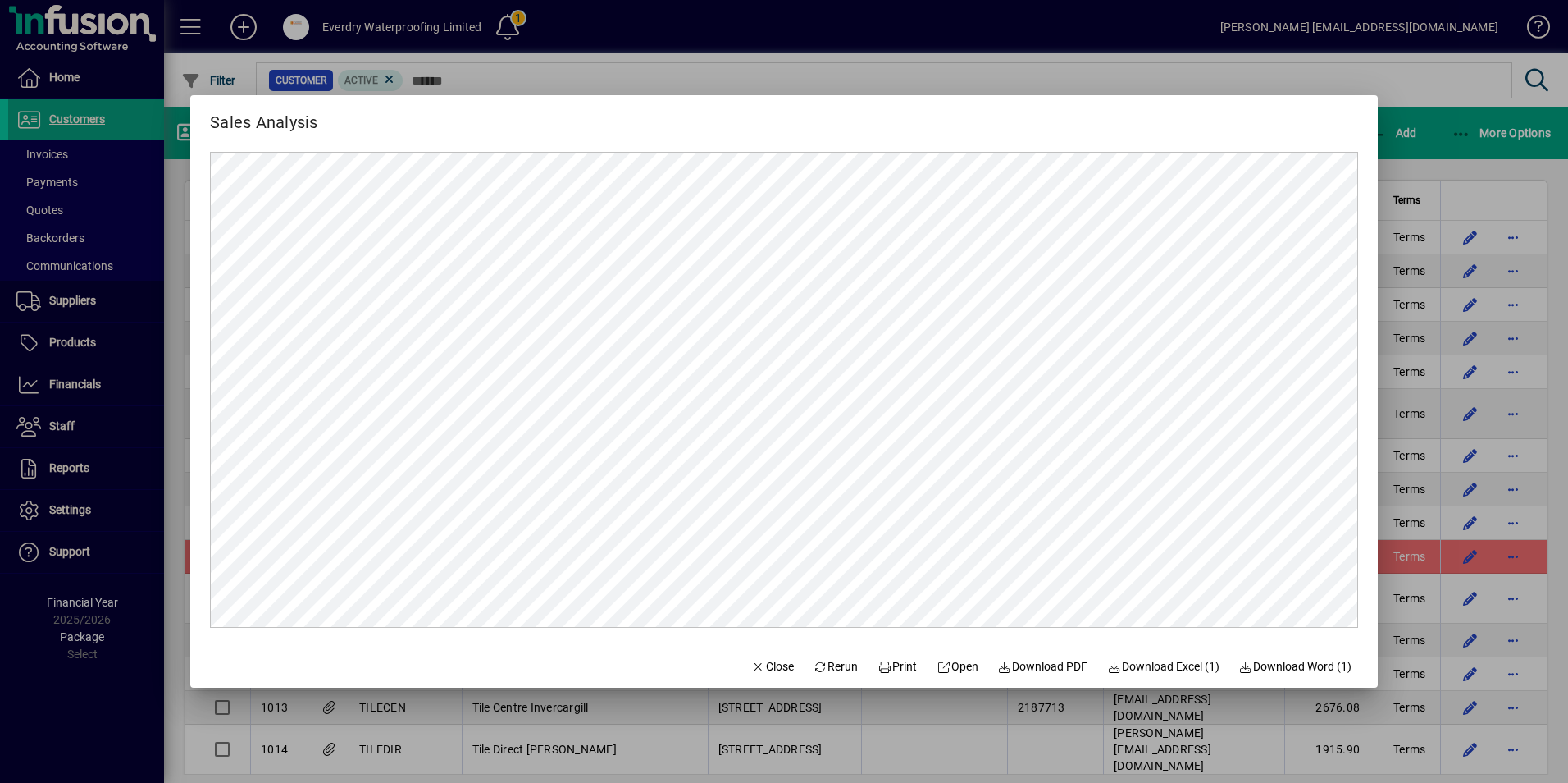
click at [1417, 113] on div at bounding box center [784, 392] width 1568 height 783
